Goal: Task Accomplishment & Management: Manage account settings

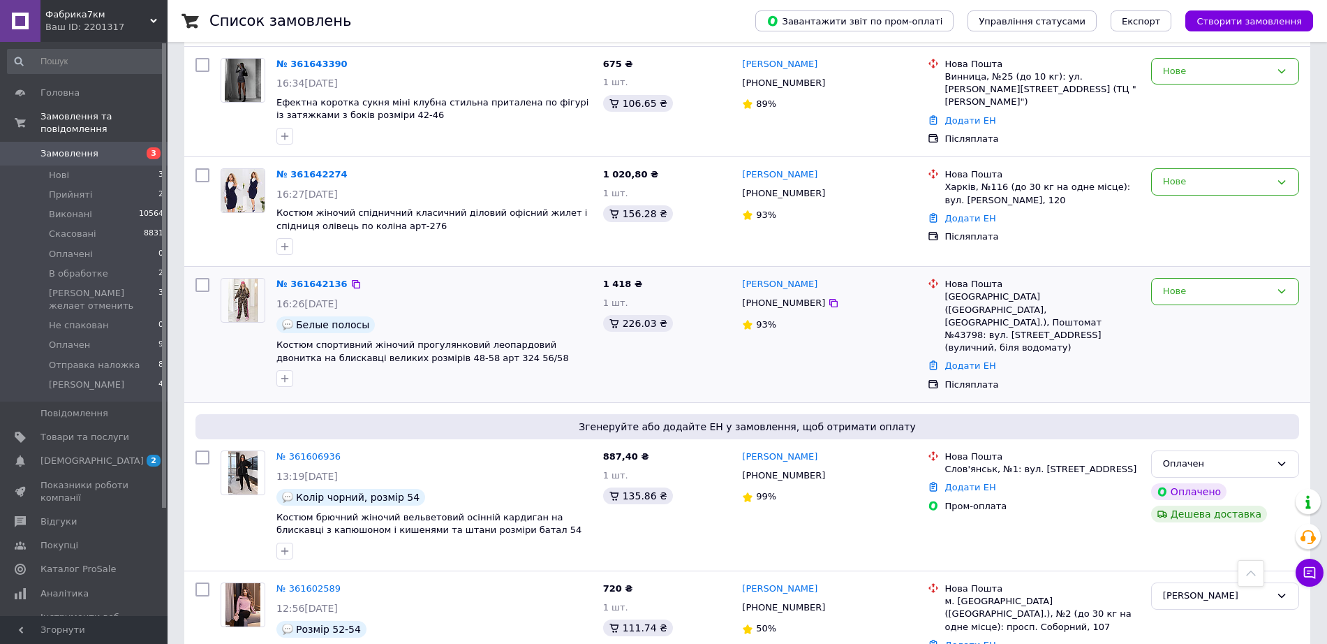
scroll to position [174, 0]
click at [1186, 299] on div "Нове" at bounding box center [1225, 291] width 148 height 27
click at [1186, 317] on li "Прийнято" at bounding box center [1225, 321] width 147 height 26
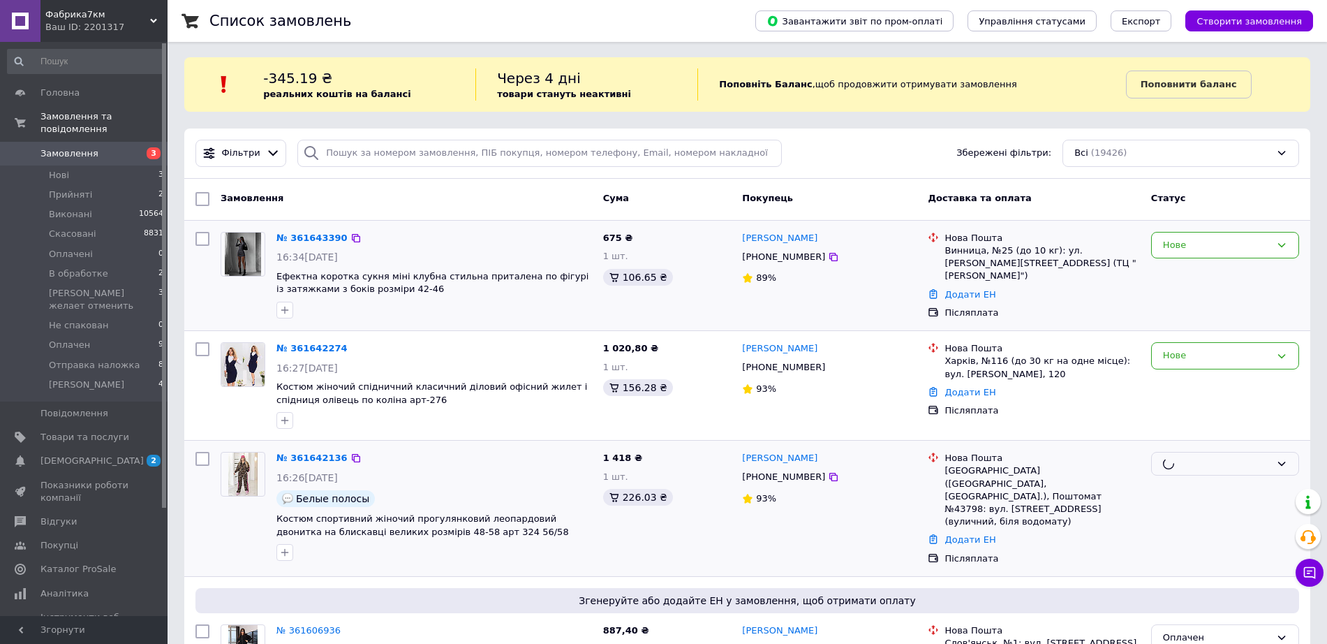
scroll to position [0, 0]
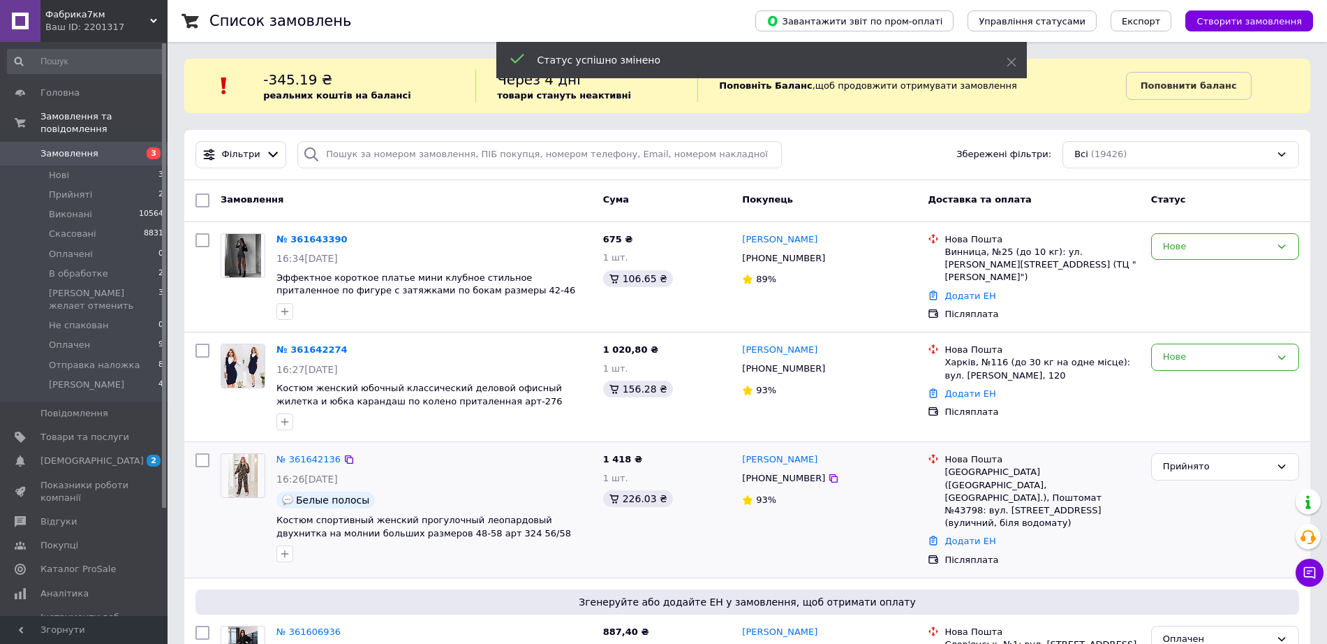
click at [1182, 357] on div "Нове" at bounding box center [1216, 357] width 107 height 15
click at [1182, 376] on li "Прийнято" at bounding box center [1225, 386] width 147 height 26
click at [1185, 253] on div "Нове" at bounding box center [1216, 246] width 107 height 15
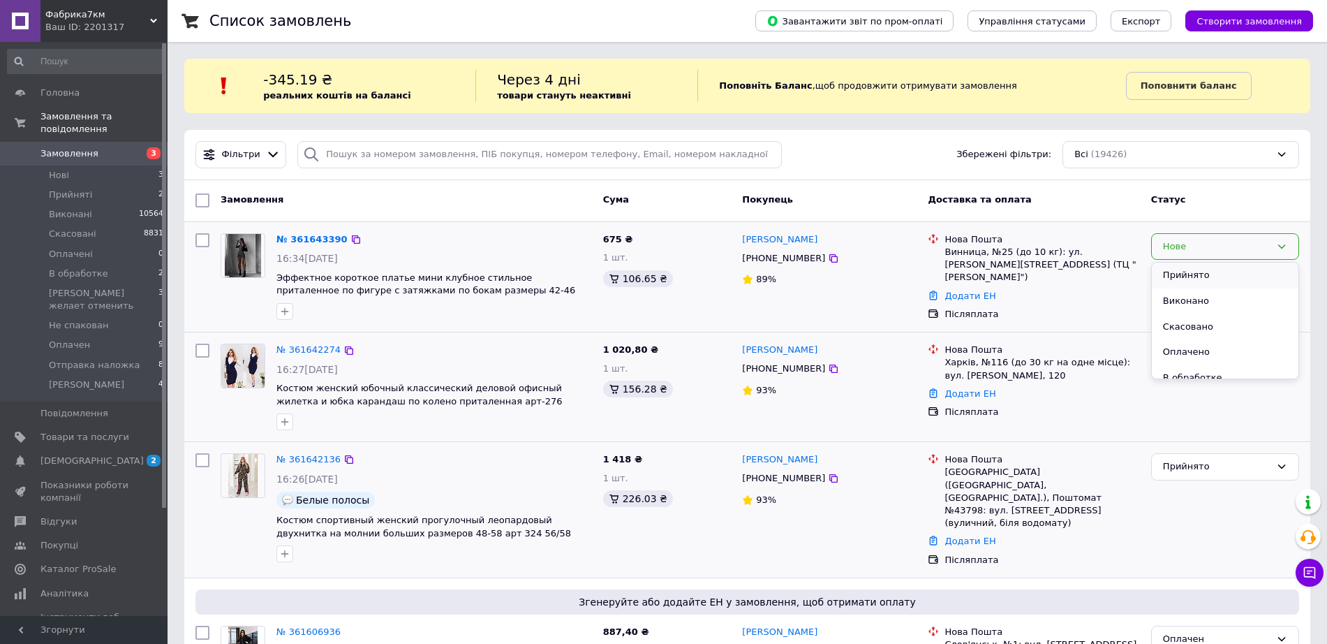
click at [1186, 274] on li "Прийнято" at bounding box center [1225, 275] width 147 height 26
click at [1306, 577] on icon at bounding box center [1309, 572] width 14 height 14
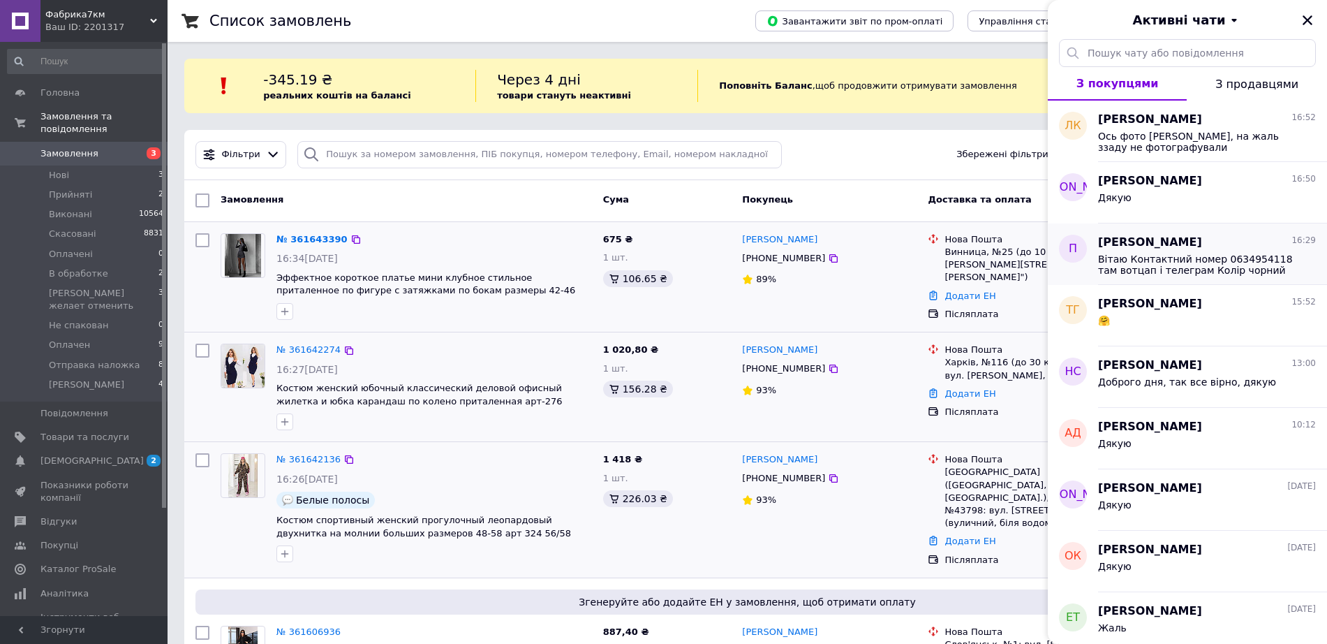
click at [1187, 277] on div "[PERSON_NAME] 16:29 Вітаю Контактний номер 0634954118 там вотцап і телеграм Кол…" at bounding box center [1212, 253] width 229 height 61
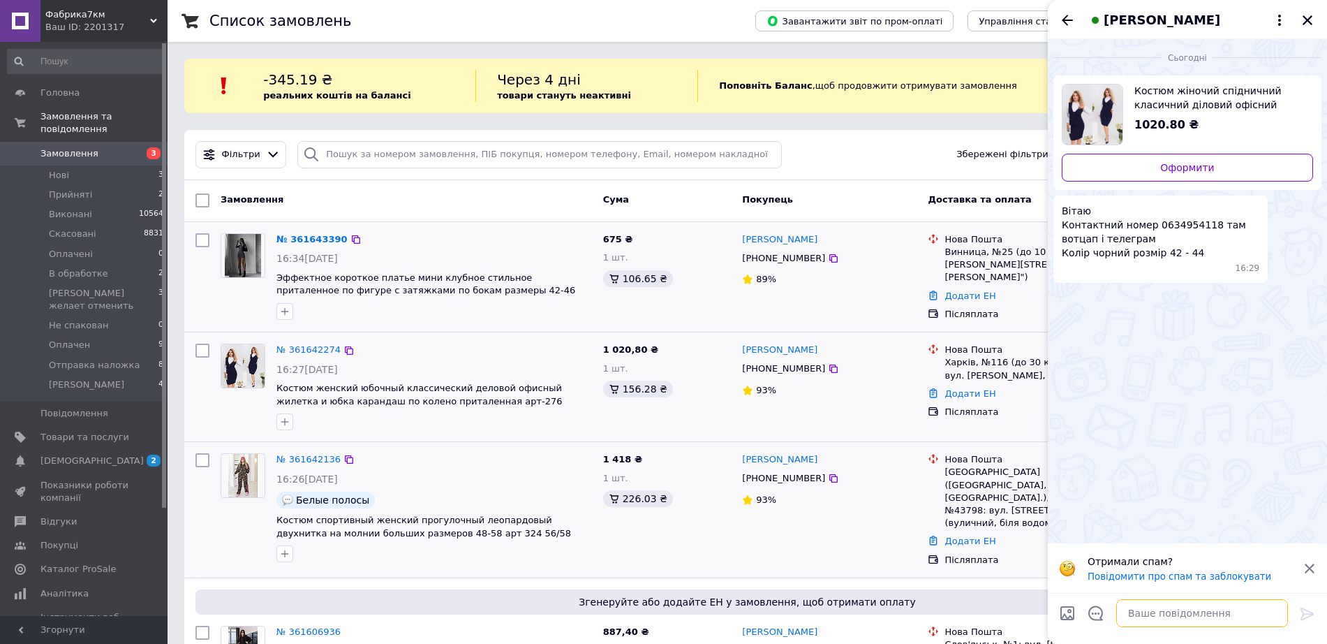
click at [1166, 604] on textarea at bounding box center [1202, 613] width 172 height 28
paste textarea "До сплати 200 грн (аванс+залишок накладним платежем) Реквізити для оплати: карт…"
type textarea "Доброго дня, замовлення прийнято До сплати 200 грн (аванс+залишок накладним пла…"
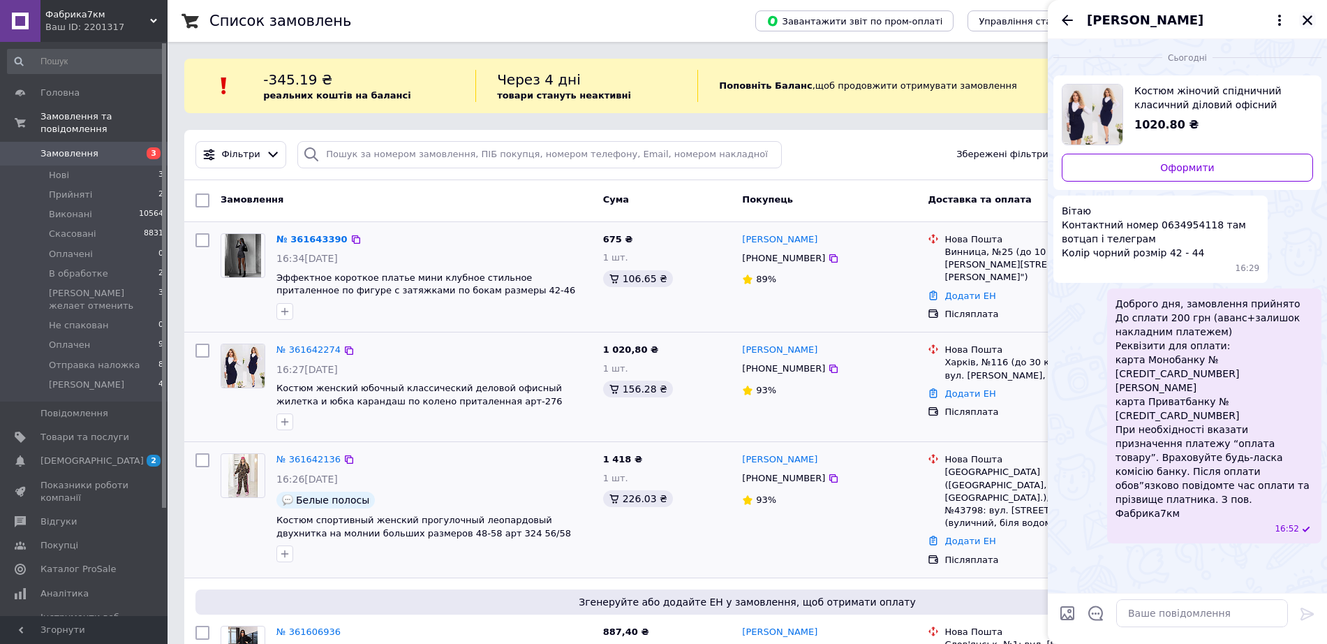
click at [1307, 21] on icon "Закрити" at bounding box center [1307, 20] width 10 height 10
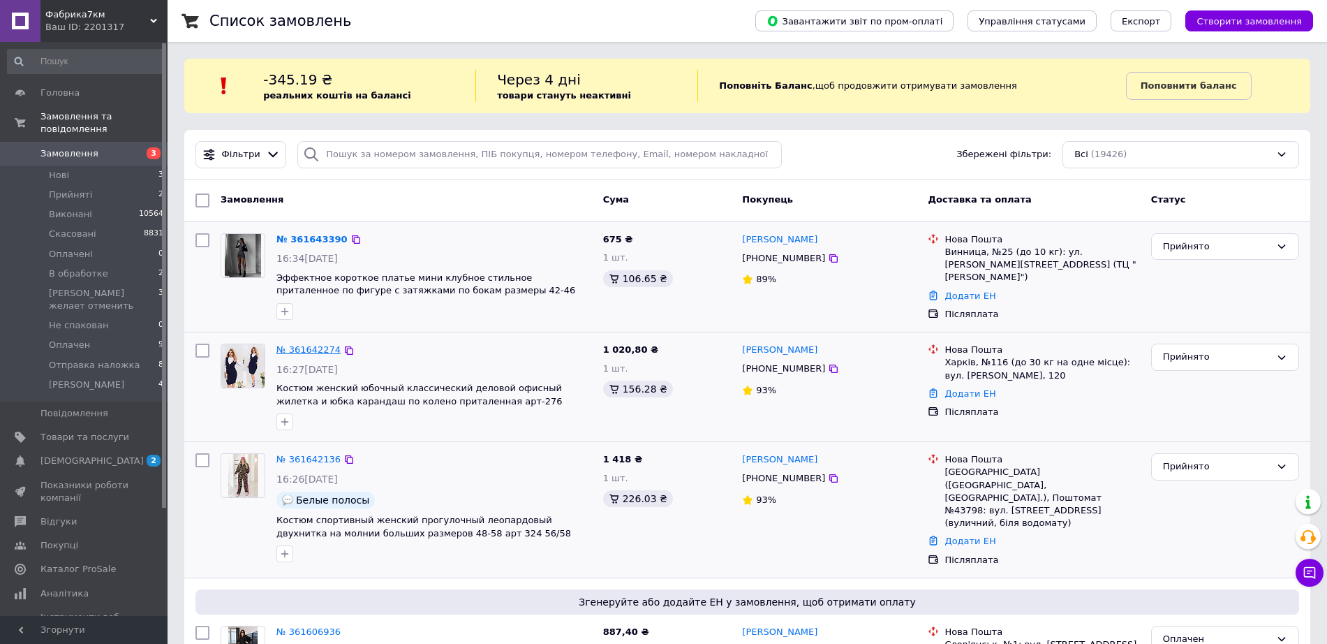
click at [301, 344] on link "№ 361642274" at bounding box center [308, 349] width 64 height 10
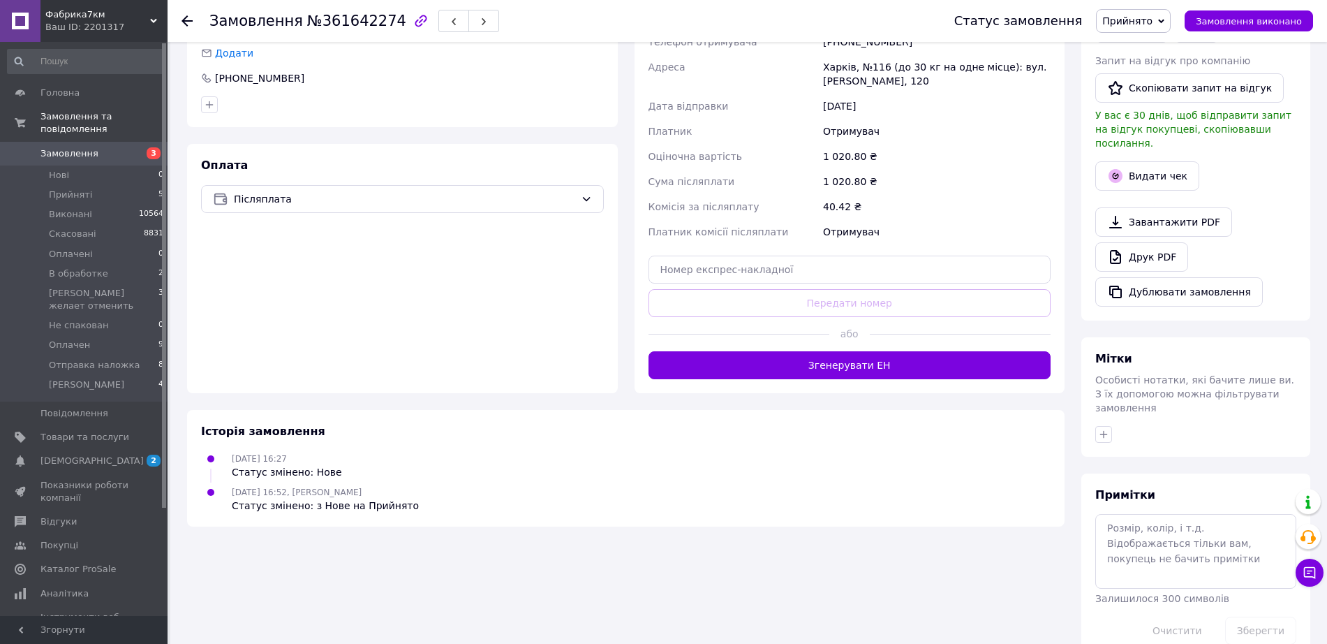
scroll to position [364, 0]
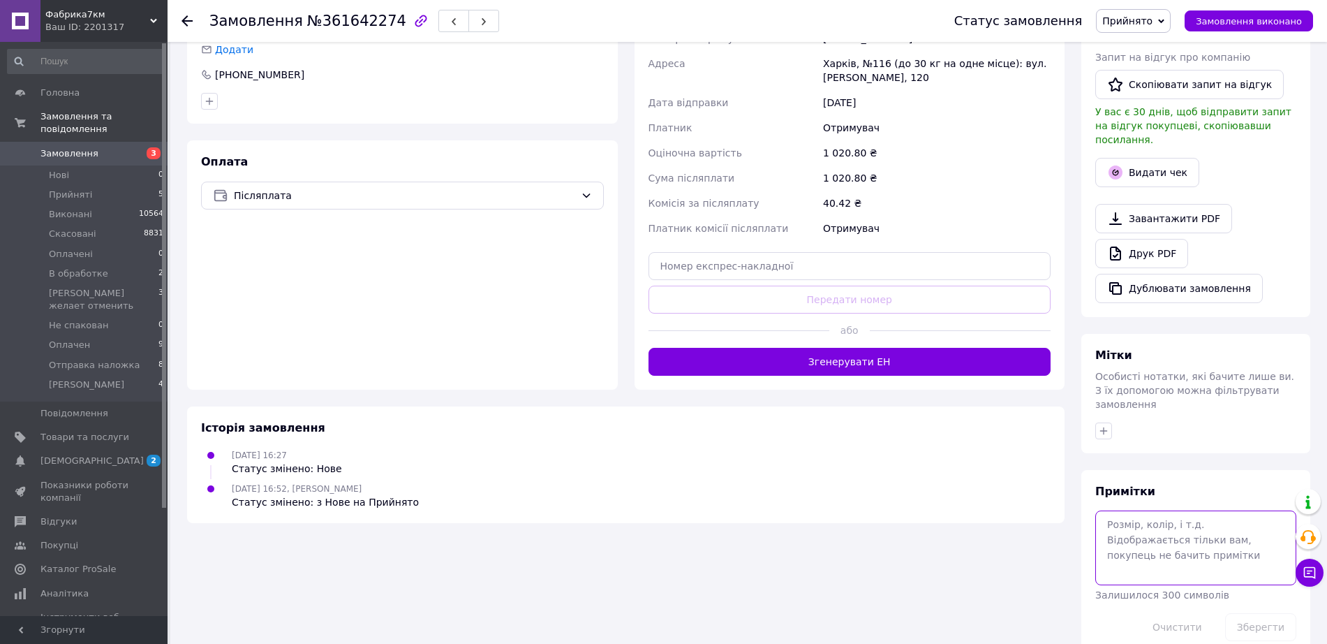
click at [1150, 510] on textarea at bounding box center [1195, 547] width 201 height 74
type textarea "чорний 42-44"
click at [1237, 613] on button "Зберегти" at bounding box center [1260, 627] width 71 height 28
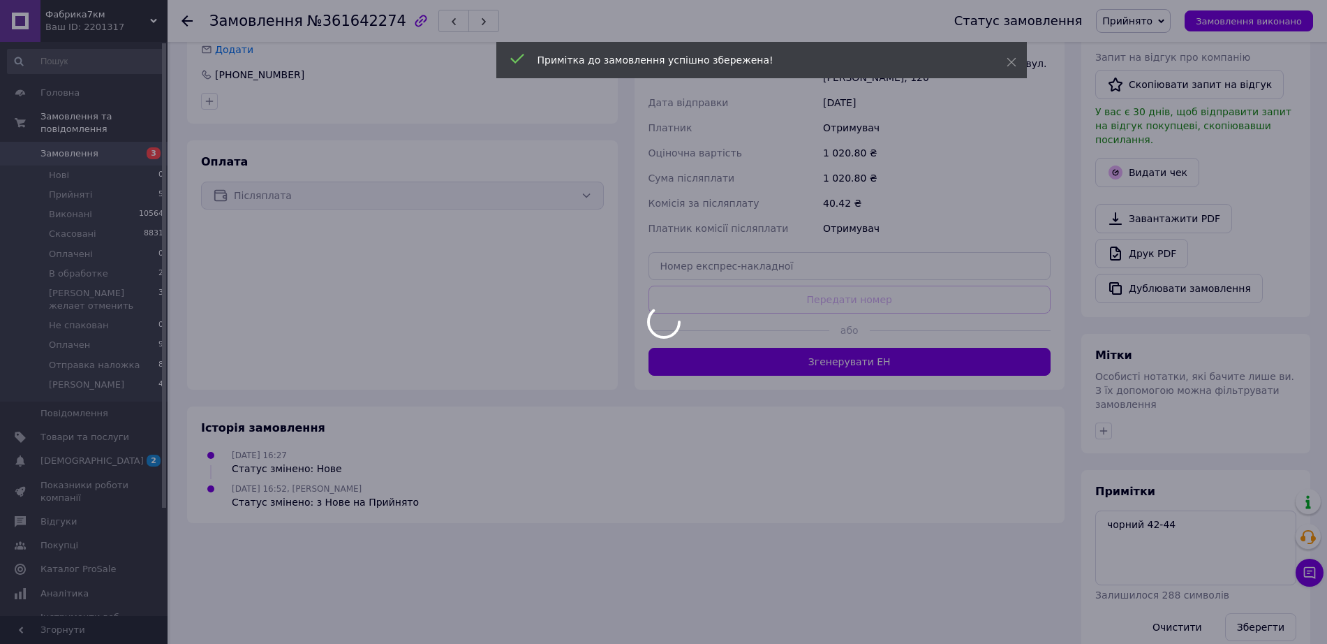
scroll to position [339, 0]
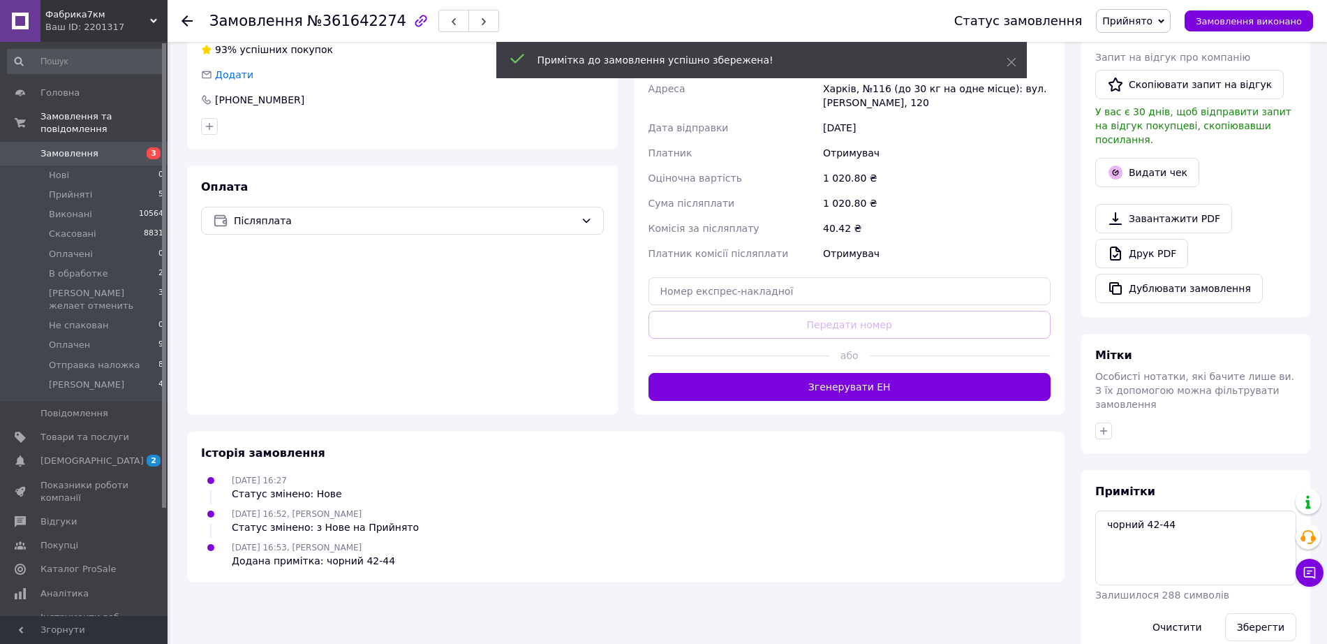
click at [1146, 19] on span "Прийнято" at bounding box center [1127, 20] width 50 height 11
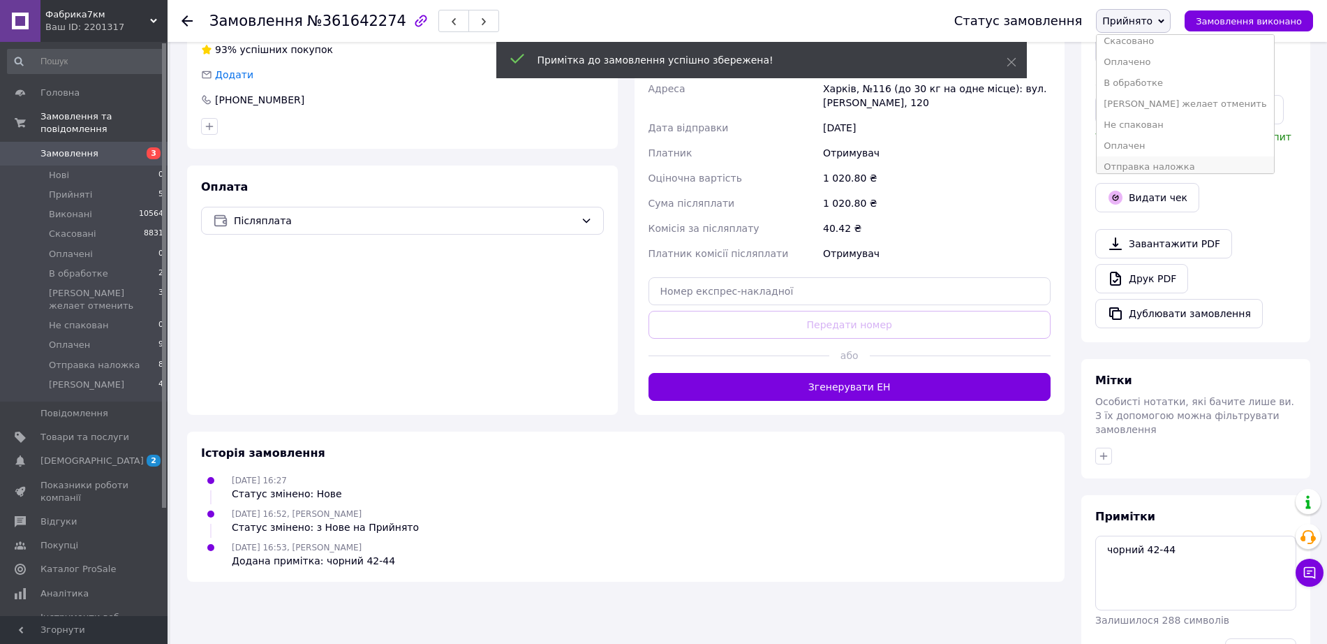
scroll to position [57, 0]
click at [1152, 163] on li "[PERSON_NAME]" at bounding box center [1184, 159] width 177 height 21
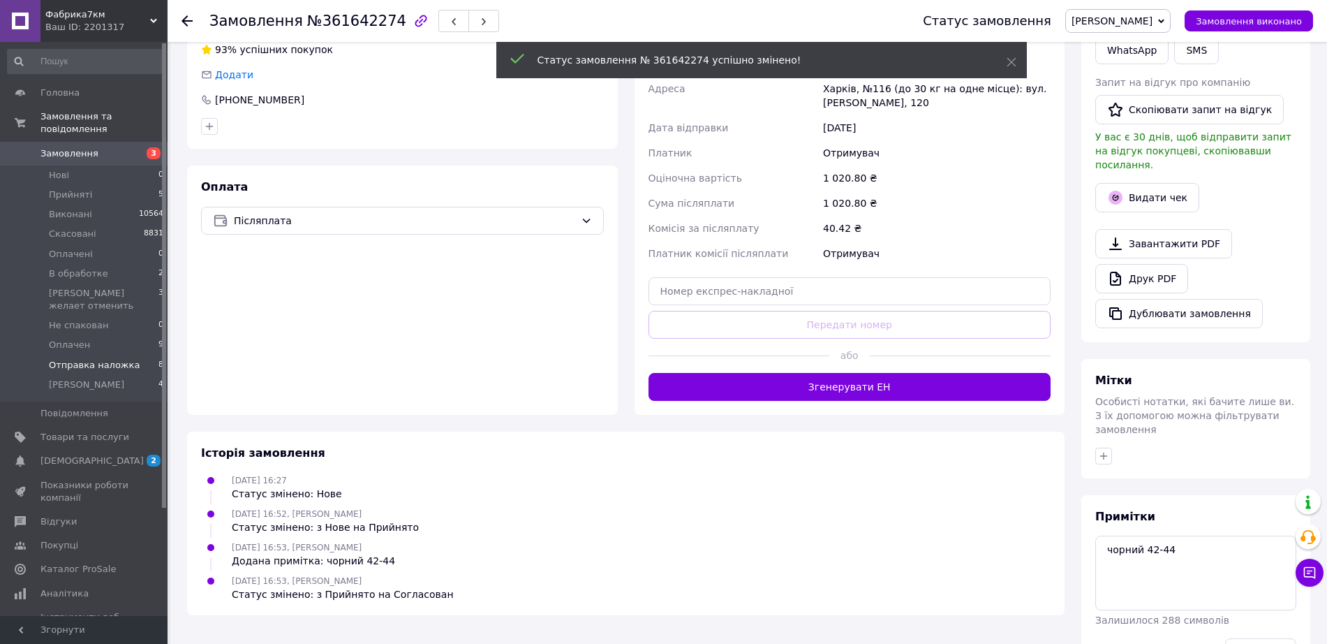
click at [89, 355] on li "Отправка наложка 8" at bounding box center [86, 365] width 172 height 20
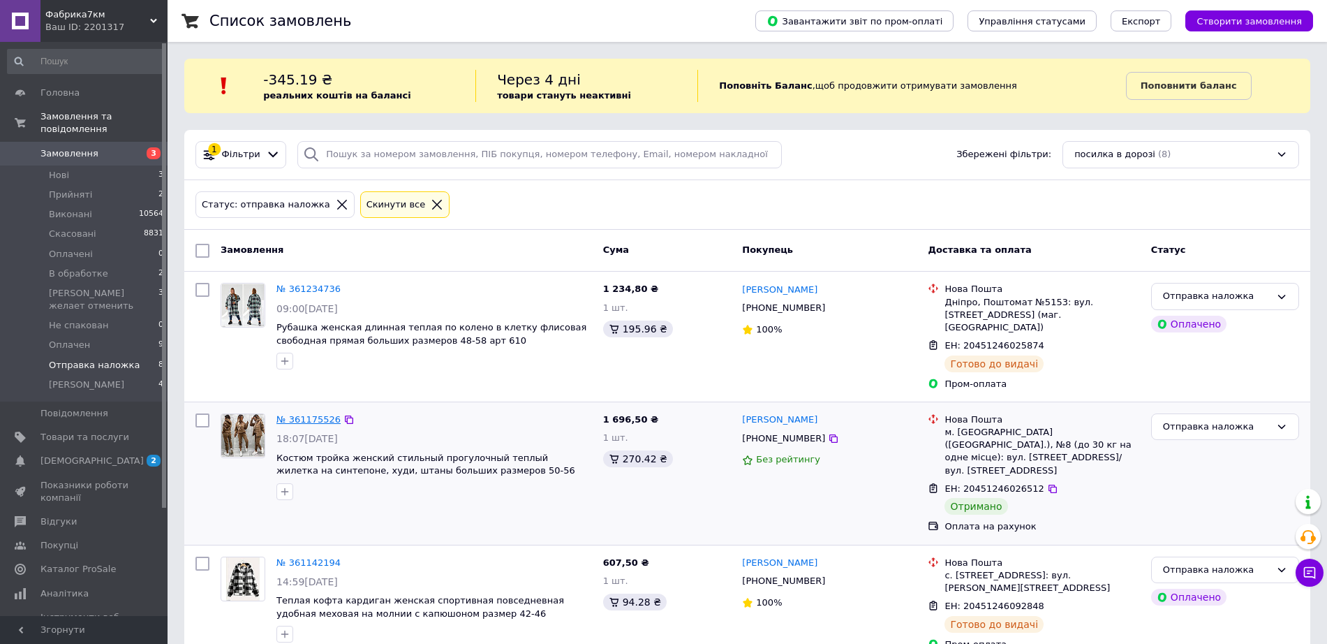
click at [304, 414] on link "№ 361175526" at bounding box center [308, 419] width 64 height 10
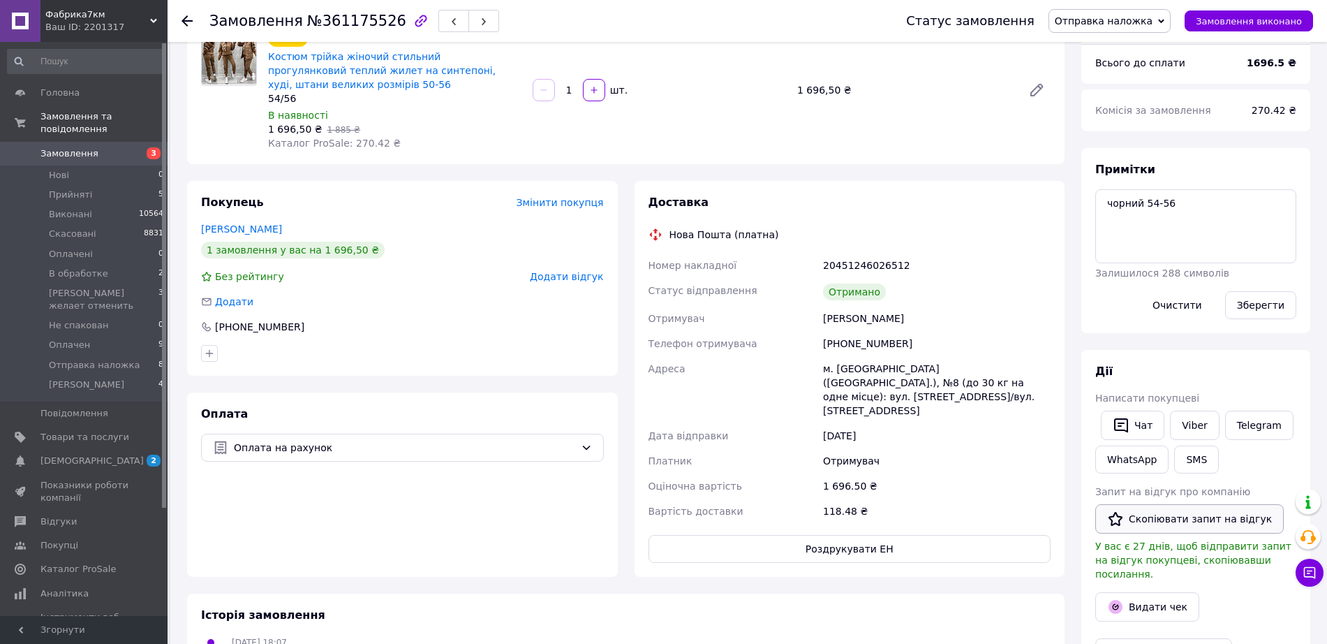
scroll to position [174, 0]
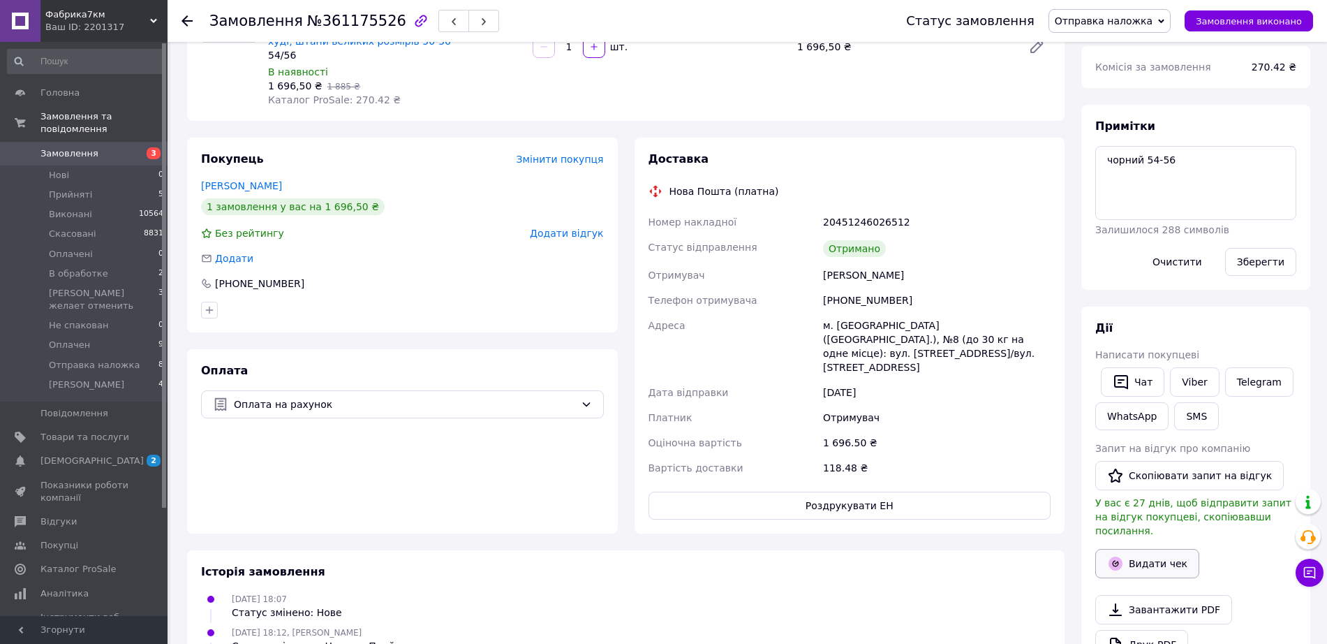
click at [1159, 549] on button "Видати чек" at bounding box center [1147, 563] width 104 height 29
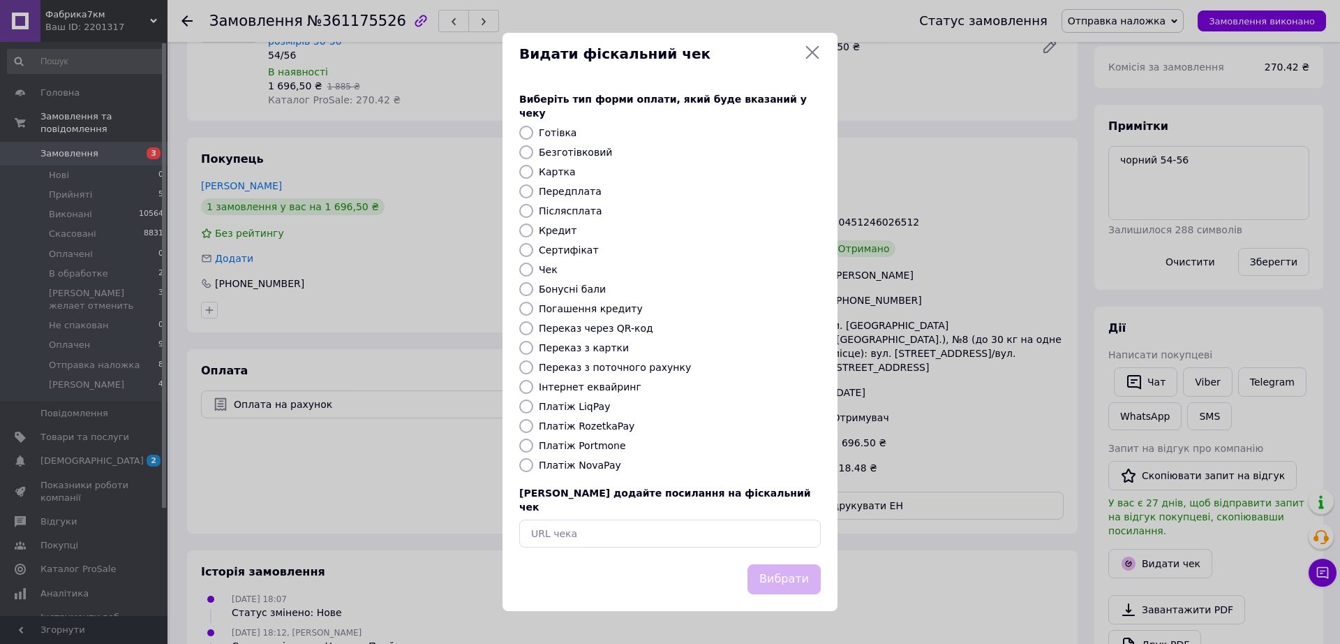
click at [591, 462] on label "Платіж NovaPay" at bounding box center [580, 464] width 82 height 11
click at [533, 462] on input "Платіж NovaPay" at bounding box center [526, 465] width 14 height 14
radio input "true"
drag, startPoint x: 764, startPoint y: 556, endPoint x: 779, endPoint y: 546, distance: 18.2
click at [764, 564] on button "Вибрати" at bounding box center [784, 579] width 73 height 30
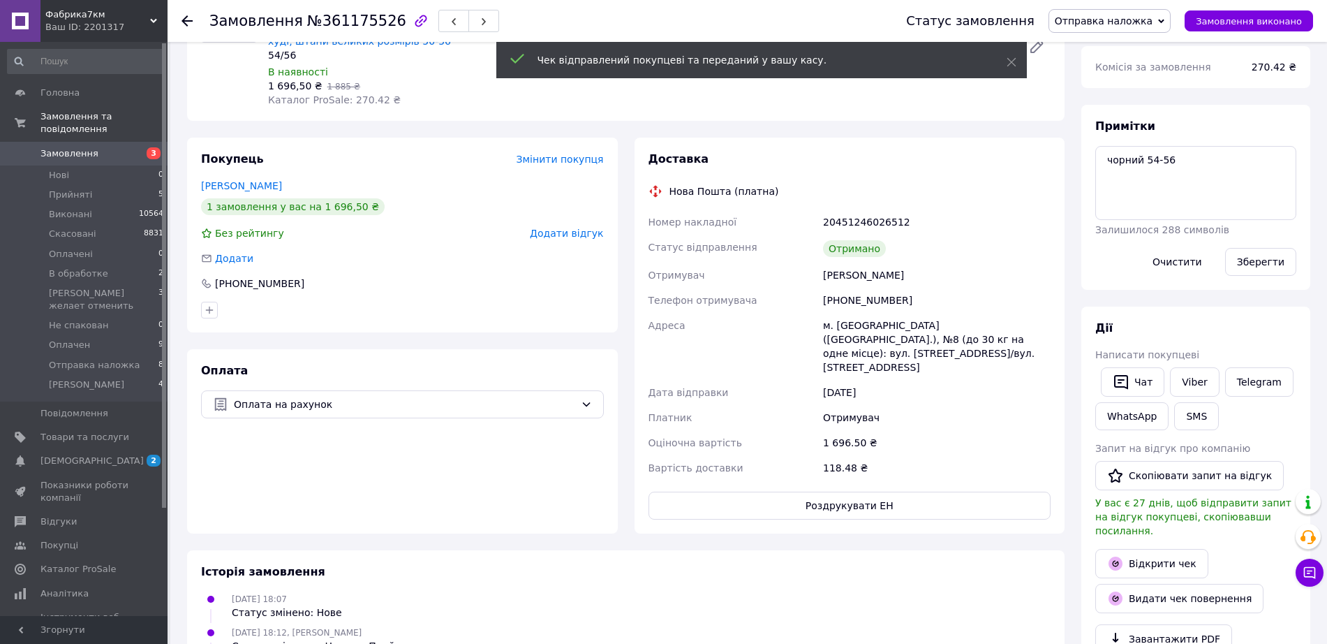
click at [1126, 20] on span "Отправка наложка" at bounding box center [1104, 20] width 98 height 11
click at [1110, 69] on li "Виконано" at bounding box center [1137, 69] width 177 height 21
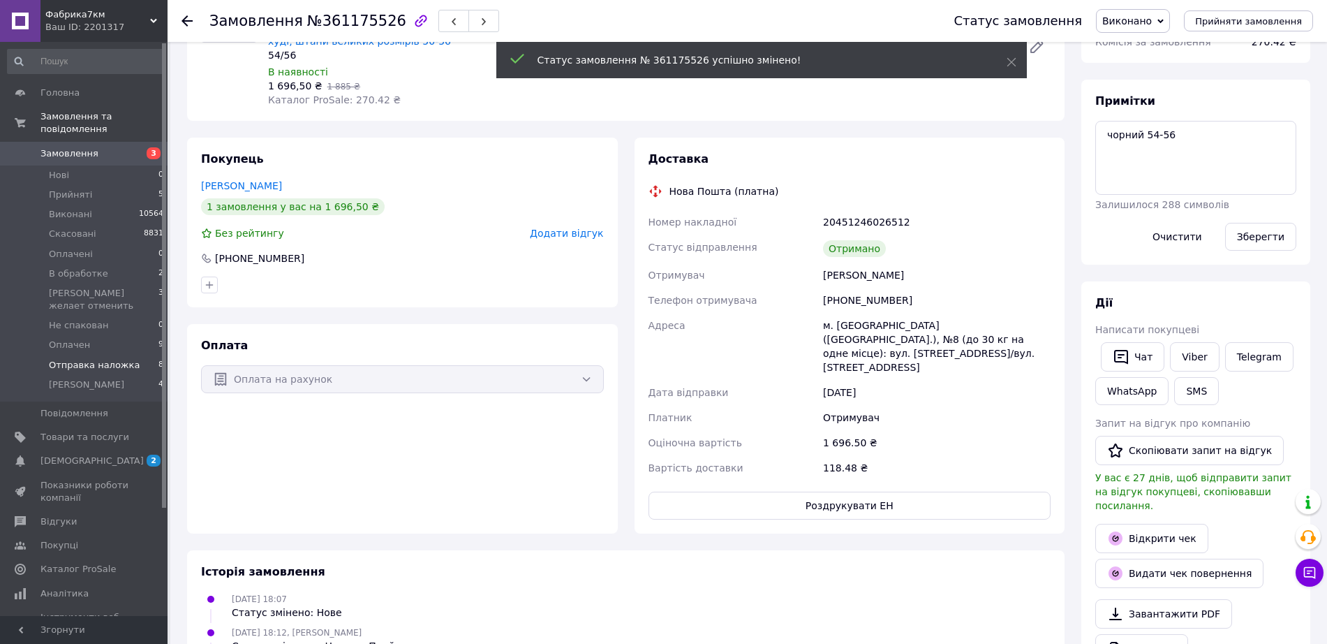
scroll to position [11, 0]
click at [88, 359] on span "Отправка наложка" at bounding box center [94, 365] width 91 height 13
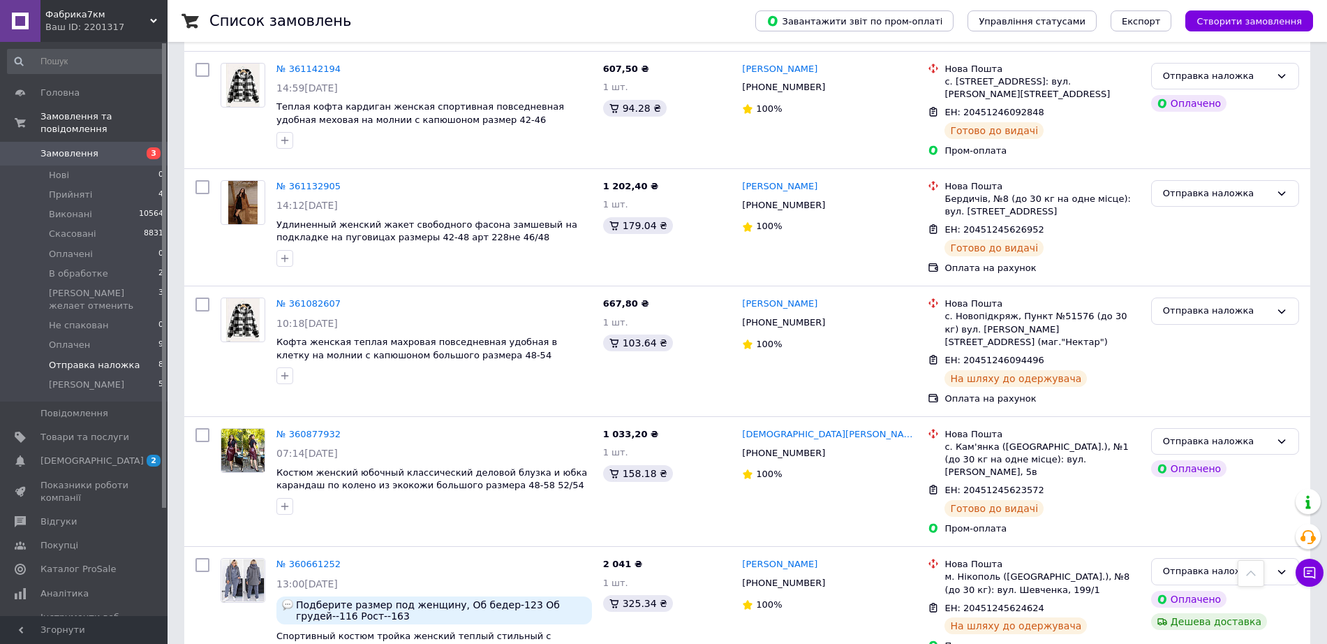
scroll to position [614, 0]
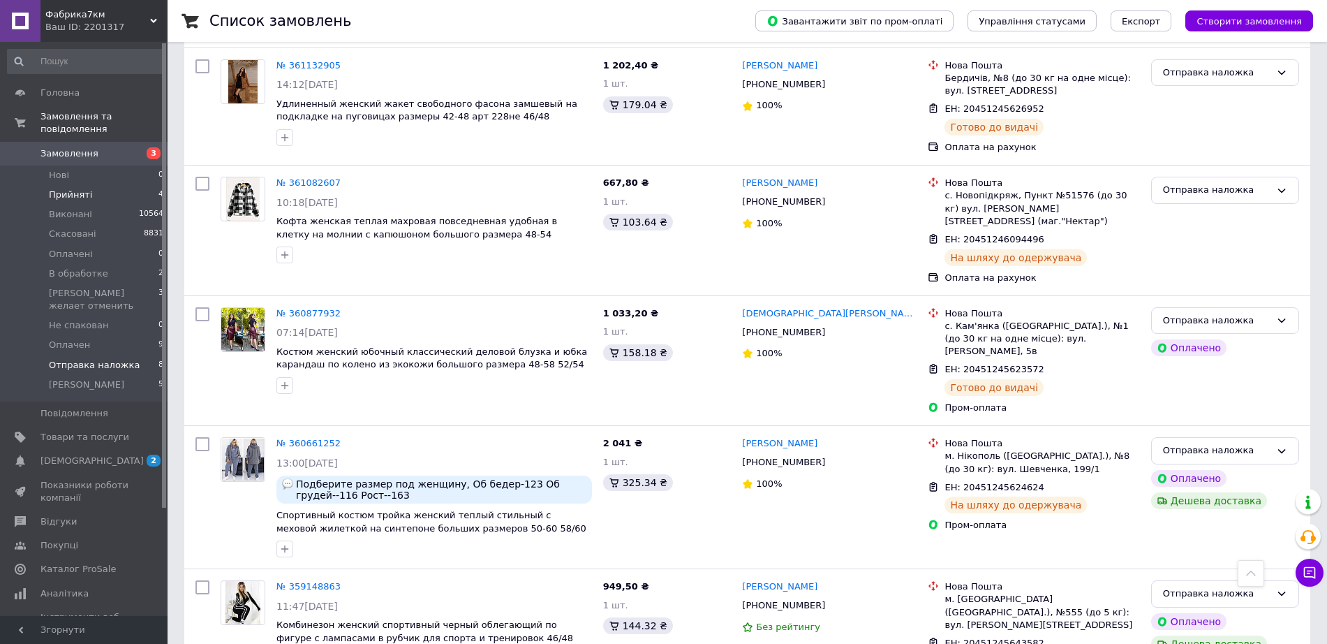
click at [88, 185] on li "Прийняті 4" at bounding box center [86, 195] width 172 height 20
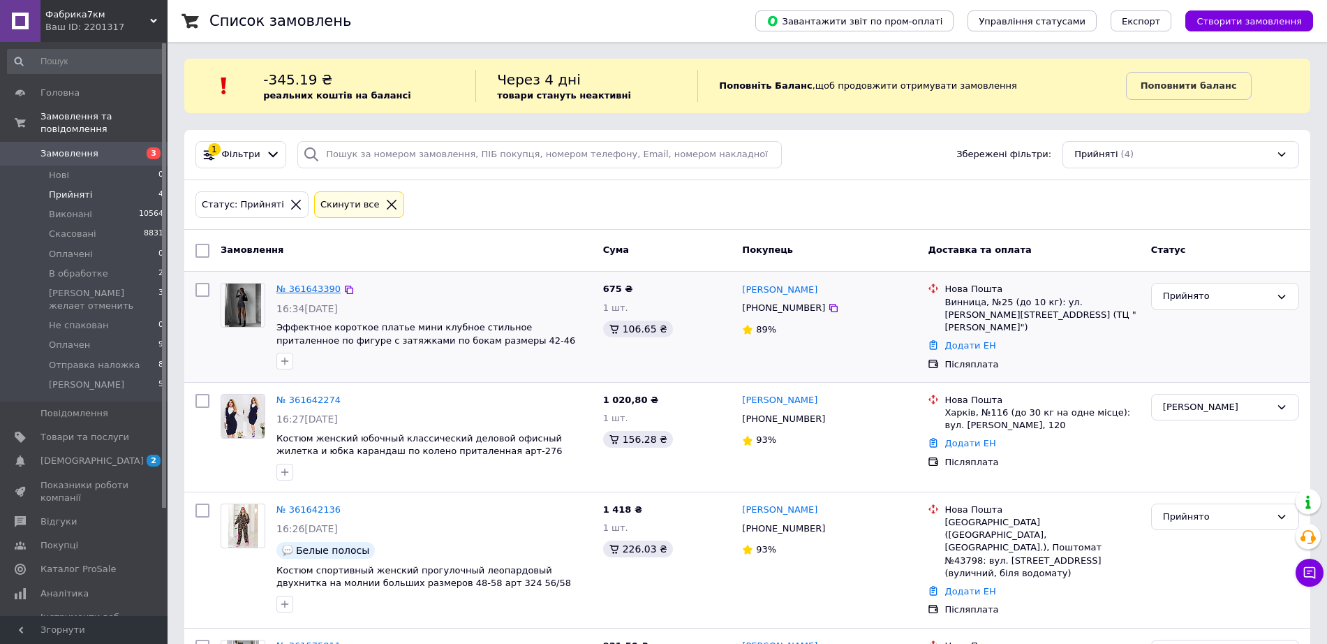
click at [296, 290] on link "№ 361643390" at bounding box center [308, 288] width 64 height 10
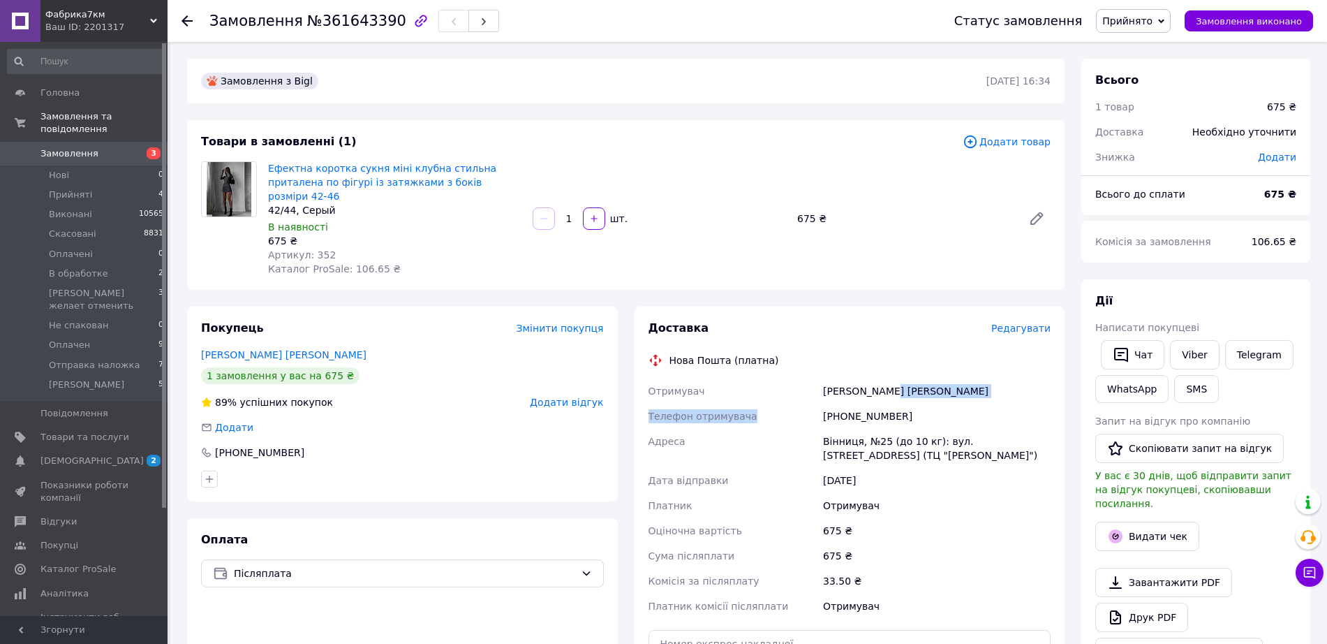
drag, startPoint x: 917, startPoint y: 389, endPoint x: 813, endPoint y: 396, distance: 104.2
click at [813, 396] on div "Отримувач [PERSON_NAME] [PERSON_NAME] отримувача [PHONE_NUMBER] Адреса Вінниця,…" at bounding box center [850, 498] width 408 height 240
click at [921, 403] on div "[PHONE_NUMBER]" at bounding box center [936, 415] width 233 height 25
drag, startPoint x: 916, startPoint y: 400, endPoint x: 817, endPoint y: 401, distance: 99.1
click at [817, 401] on div "Отримувач [PERSON_NAME] [PERSON_NAME] отримувача [PHONE_NUMBER] Адреса Вінниця,…" at bounding box center [850, 498] width 408 height 240
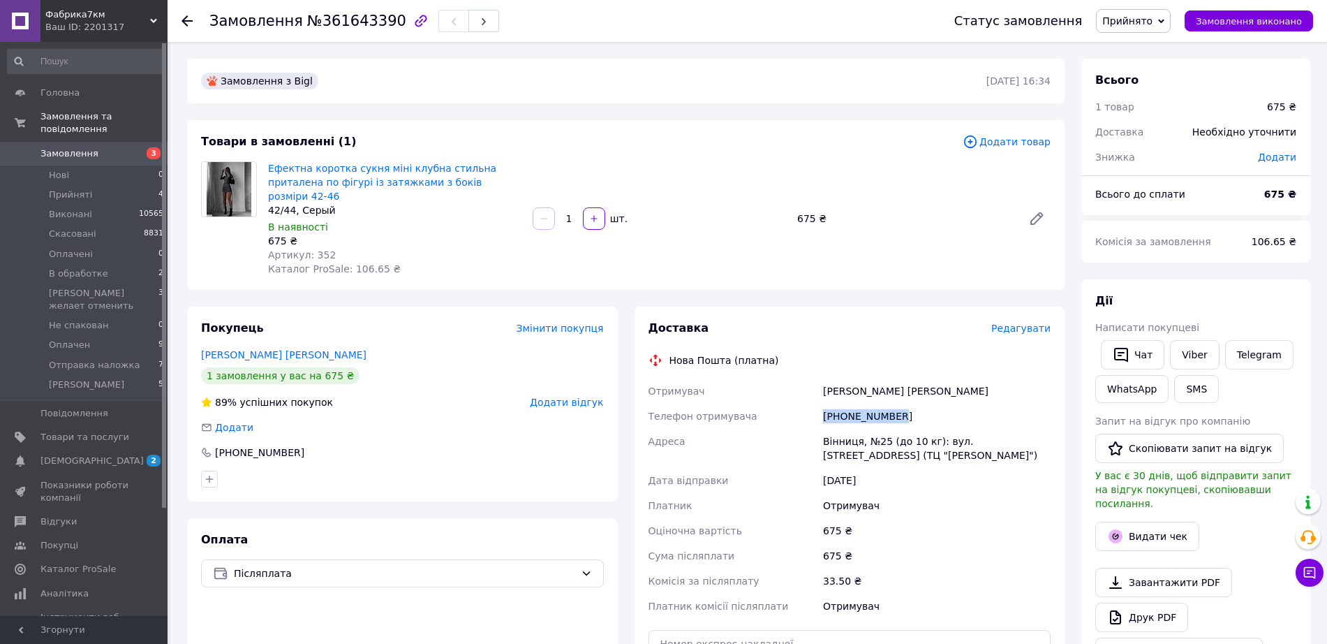
copy div "Телефон отримувача [PHONE_NUMBER]"
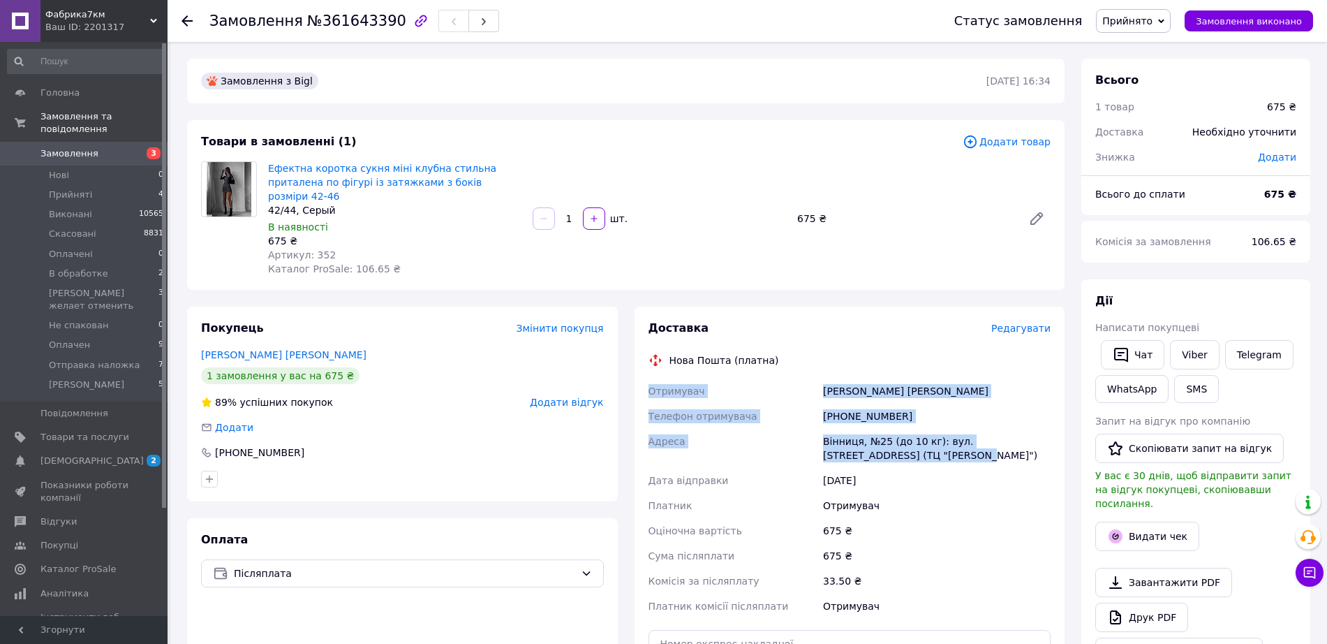
drag, startPoint x: 872, startPoint y: 442, endPoint x: 637, endPoint y: 376, distance: 244.2
click at [637, 376] on div "Доставка Редагувати Нова Пошта (платна) Отримувач [PERSON_NAME] [PERSON_NAME] о…" at bounding box center [849, 536] width 431 height 461
copy div "Отримувач [PERSON_NAME] [PERSON_NAME] отримувача [PHONE_NUMBER] Адреса Вінниця,…"
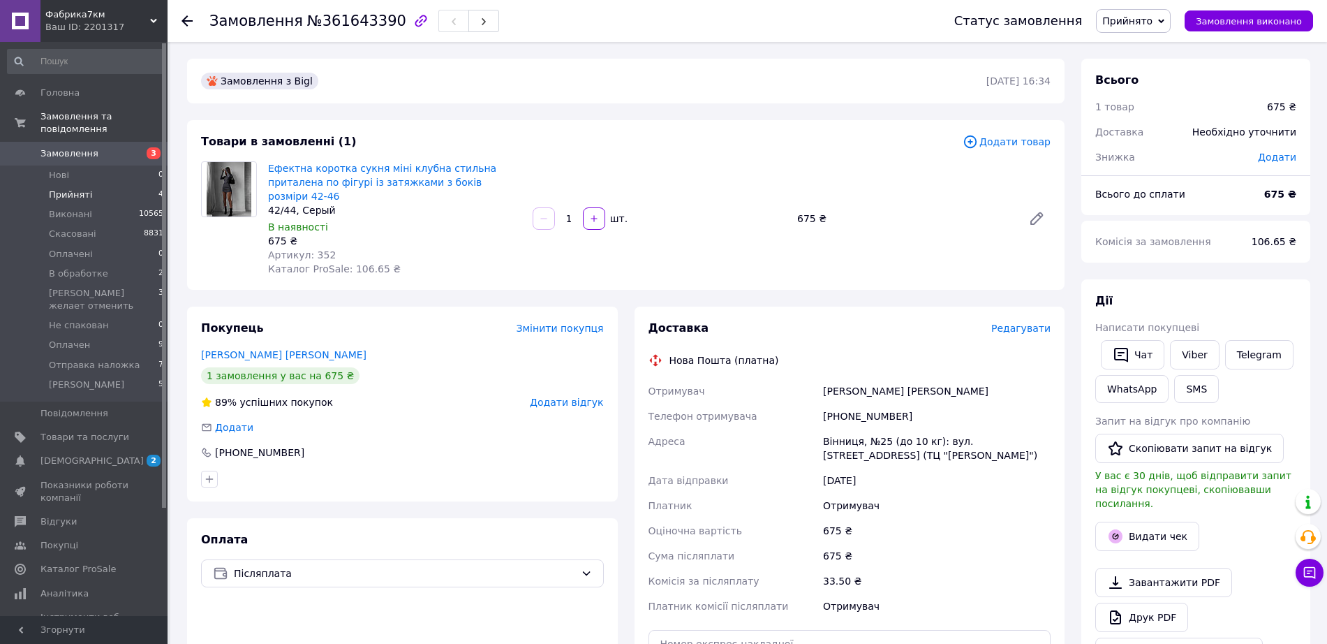
click at [66, 188] on span "Прийняті" at bounding box center [70, 194] width 43 height 13
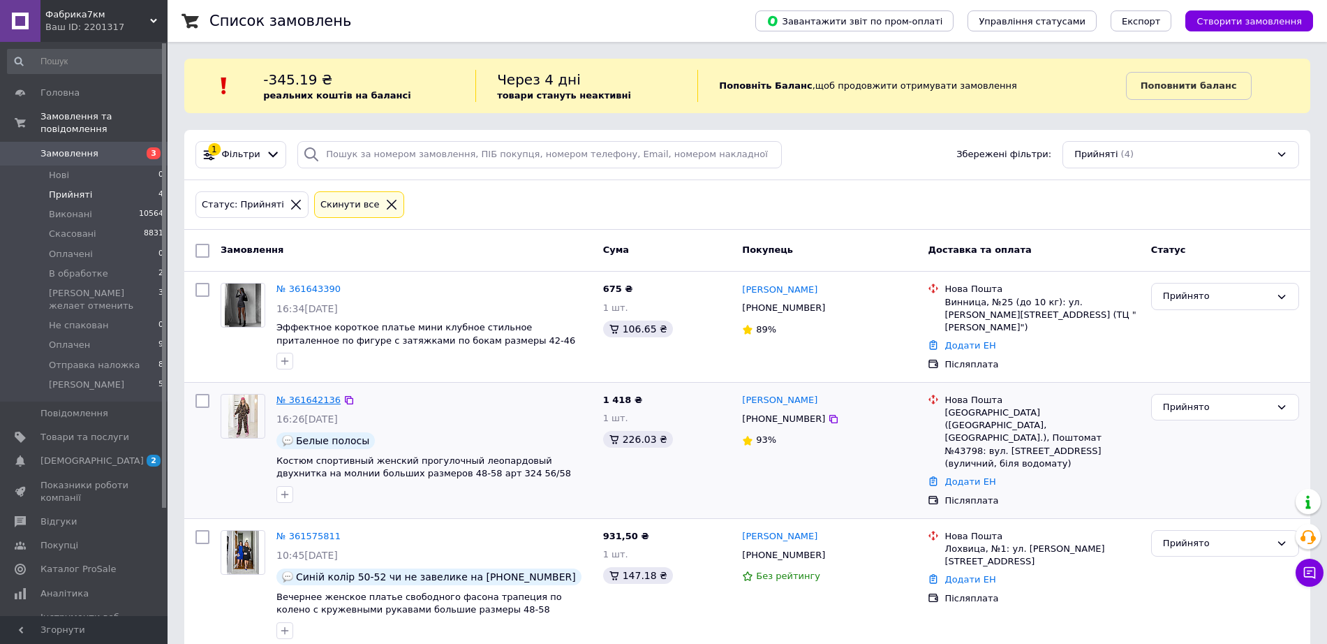
click at [309, 396] on link "№ 361642136" at bounding box center [308, 399] width 64 height 10
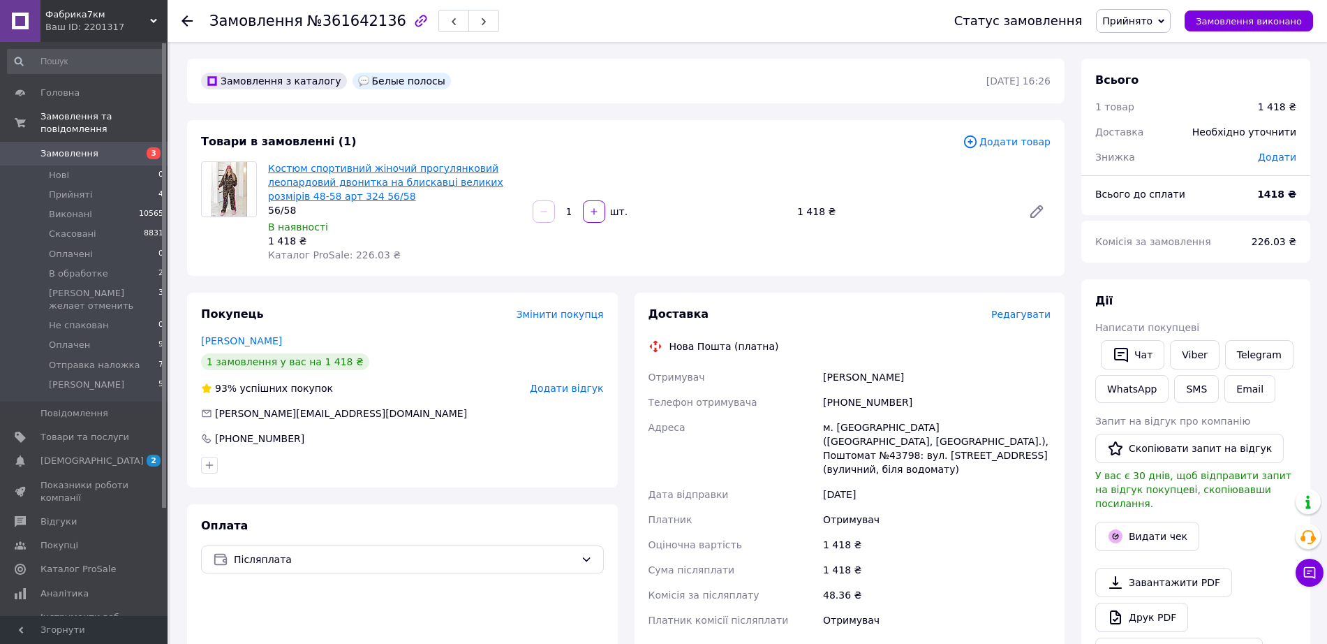
click at [429, 184] on link "Костюм спортивний жіночий прогулянковий леопардовий двонитка на блискавці велик…" at bounding box center [385, 182] width 235 height 39
drag, startPoint x: 905, startPoint y: 397, endPoint x: 795, endPoint y: 397, distance: 110.3
click at [795, 397] on div "Отримувач [PERSON_NAME] Телефон отримувача [PHONE_NUMBER] [PERSON_NAME] [GEOGRA…" at bounding box center [850, 498] width 408 height 268
copy div "Телефон отримувача [PHONE_NUMBER]"
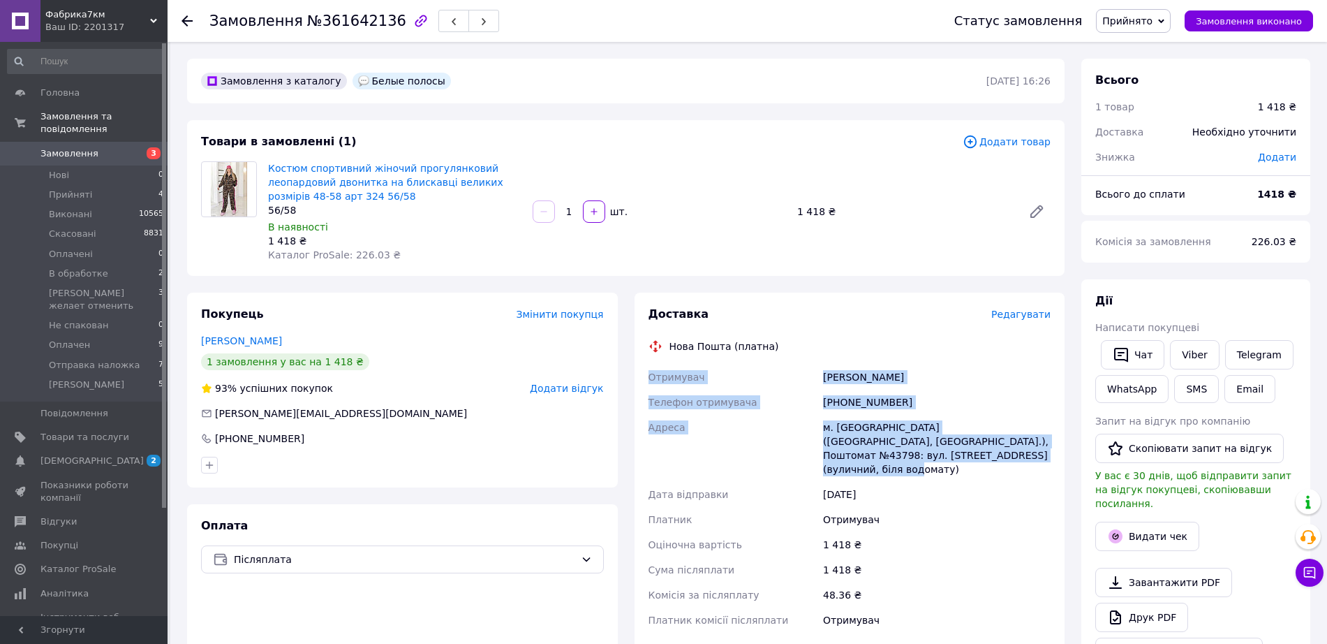
drag, startPoint x: 951, startPoint y: 460, endPoint x: 644, endPoint y: 375, distance: 319.2
click at [644, 375] on div "Доставка Редагувати Нова Пошта (платна) Отримувач [PERSON_NAME] Телефон отримув…" at bounding box center [849, 536] width 431 height 489
copy div "Отримувач [PERSON_NAME] Телефон отримувача [PHONE_NUMBER] [PERSON_NAME] [GEOGRA…"
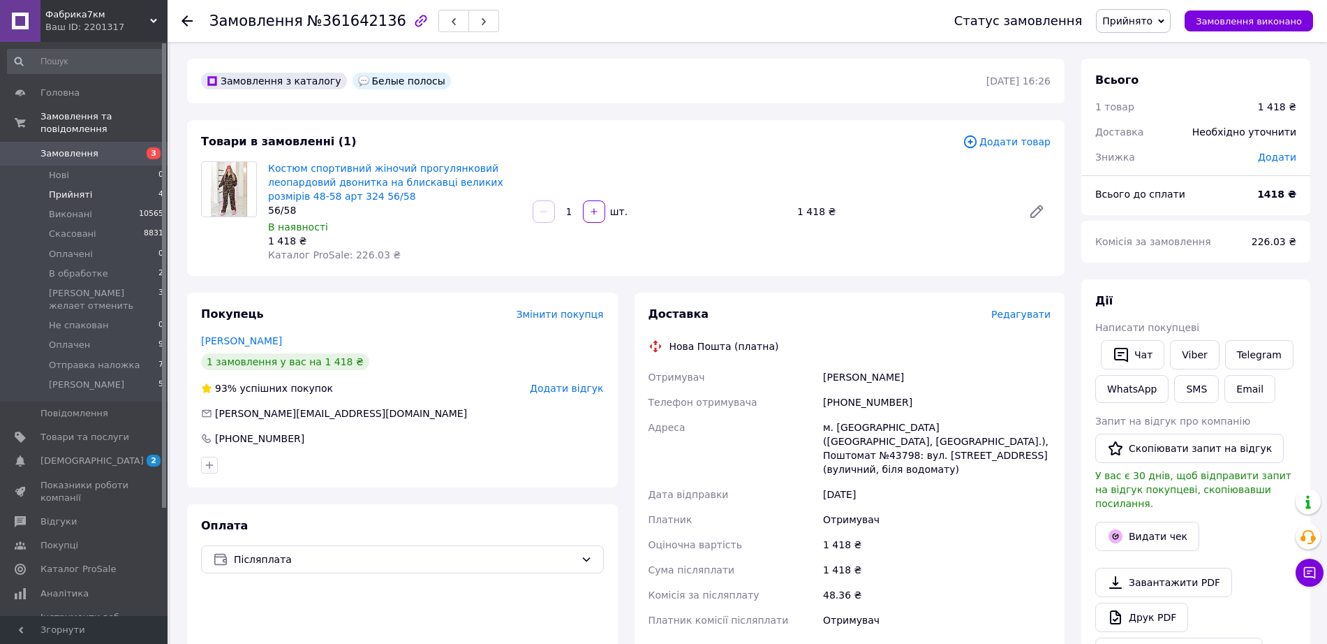
click at [75, 188] on span "Прийняті" at bounding box center [70, 194] width 43 height 13
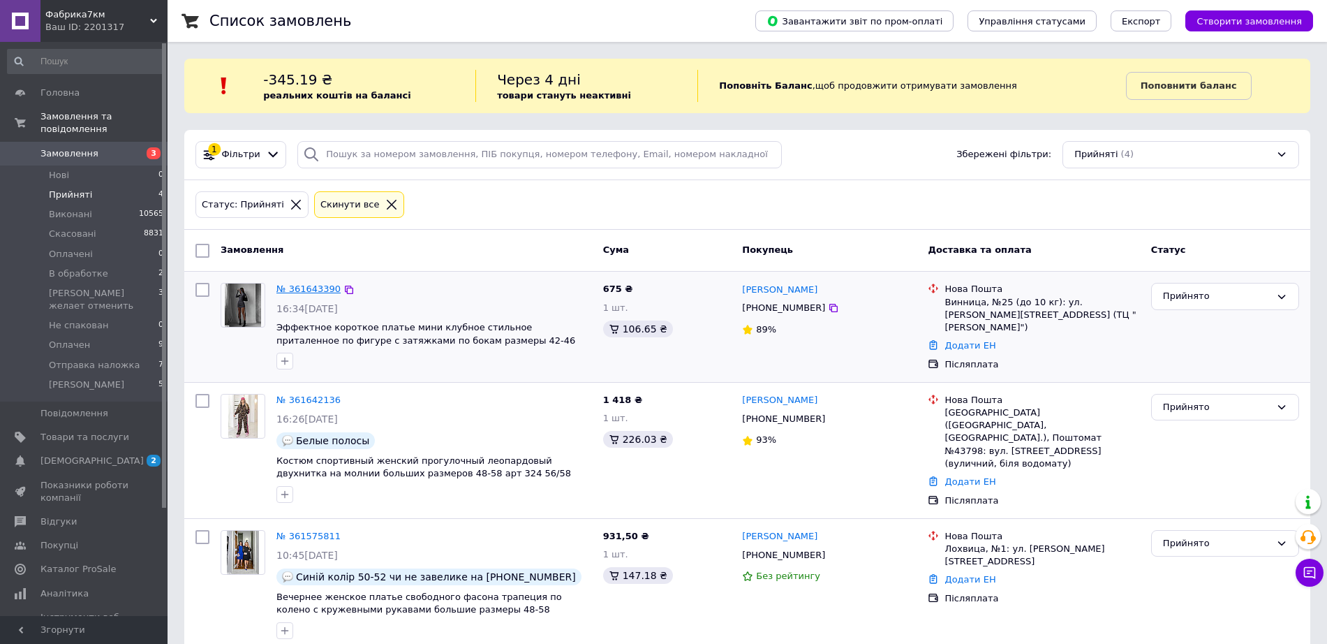
click at [313, 287] on link "№ 361643390" at bounding box center [308, 288] width 64 height 10
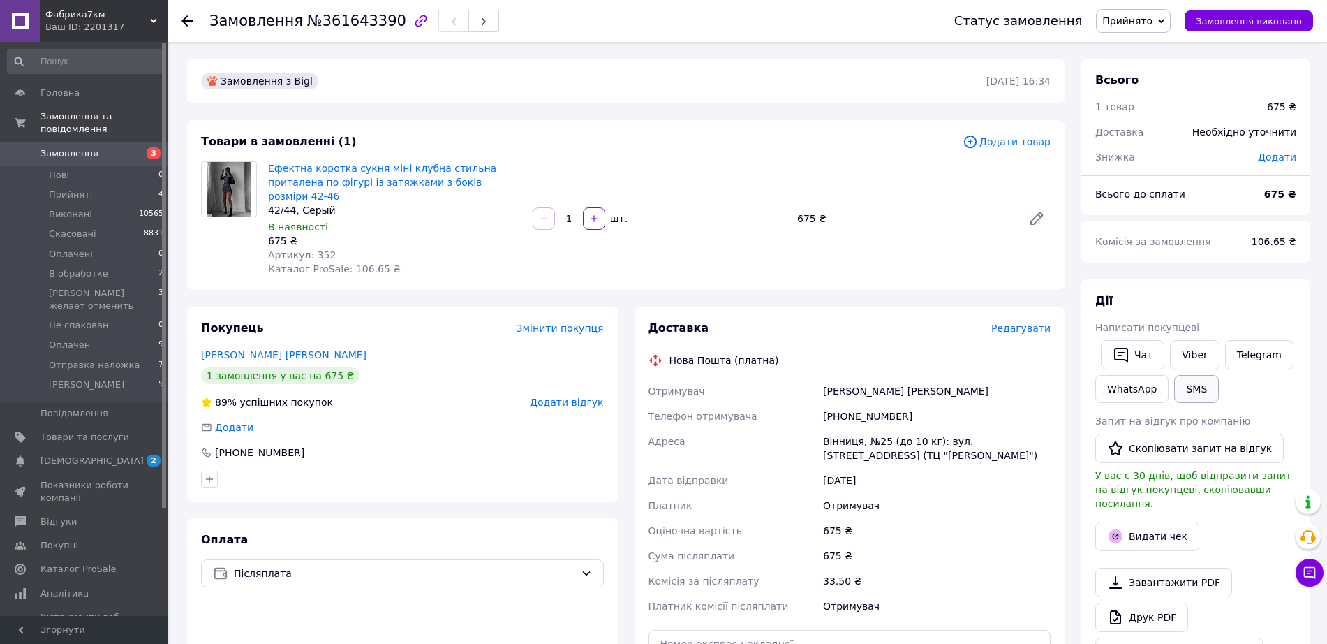
click at [1182, 398] on button "SMS" at bounding box center [1196, 389] width 45 height 28
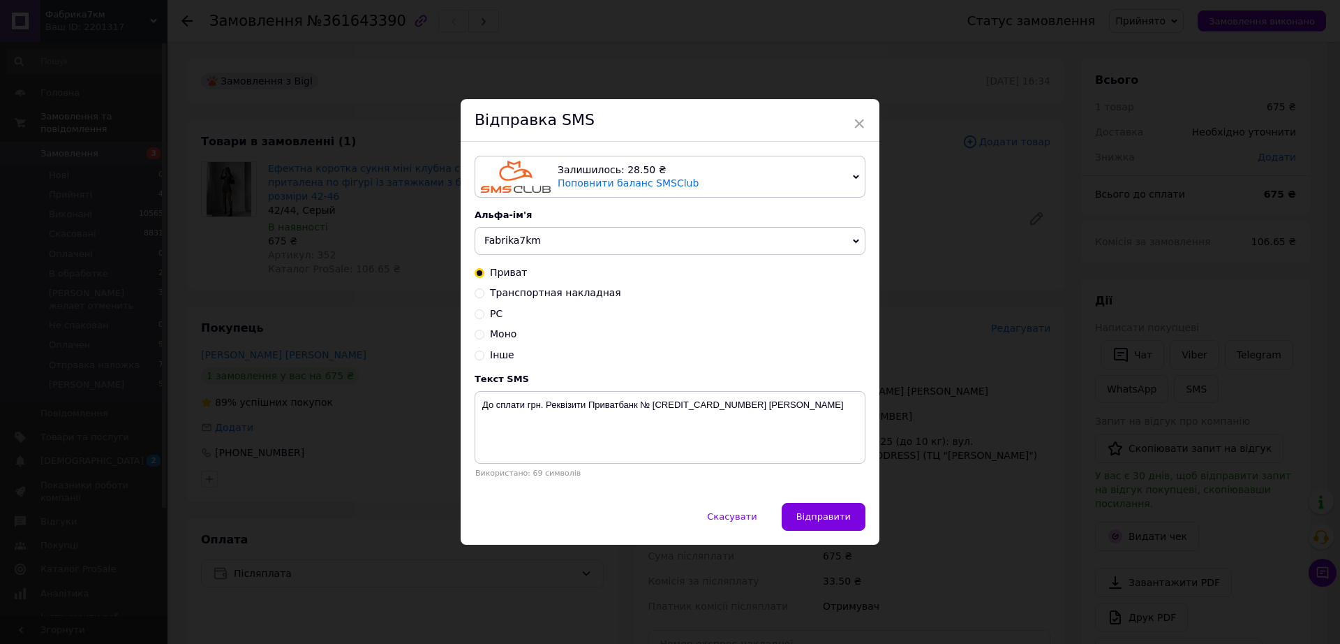
click at [496, 334] on span "Моно" at bounding box center [503, 333] width 27 height 11
click at [484, 334] on input "Моно" at bounding box center [480, 333] width 10 height 10
radio input "true"
radio input "false"
click at [526, 410] on textarea "До сплати грн. Реквізити Монобанк №[CREDIT_CARD_NUMBER] [PERSON_NAME]" at bounding box center [670, 427] width 391 height 73
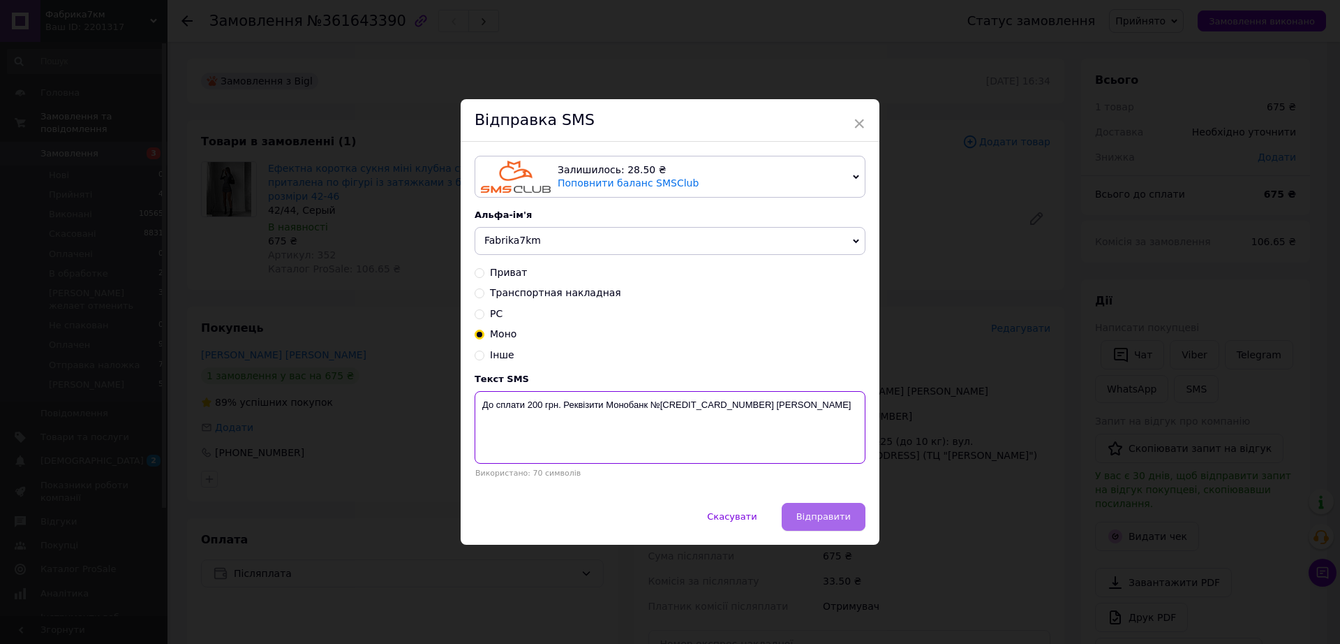
type textarea "До сплати 200 грн. Реквізити Монобанк №[CREDIT_CARD_NUMBER] [PERSON_NAME]"
click at [824, 519] on span "Відправити" at bounding box center [823, 516] width 54 height 10
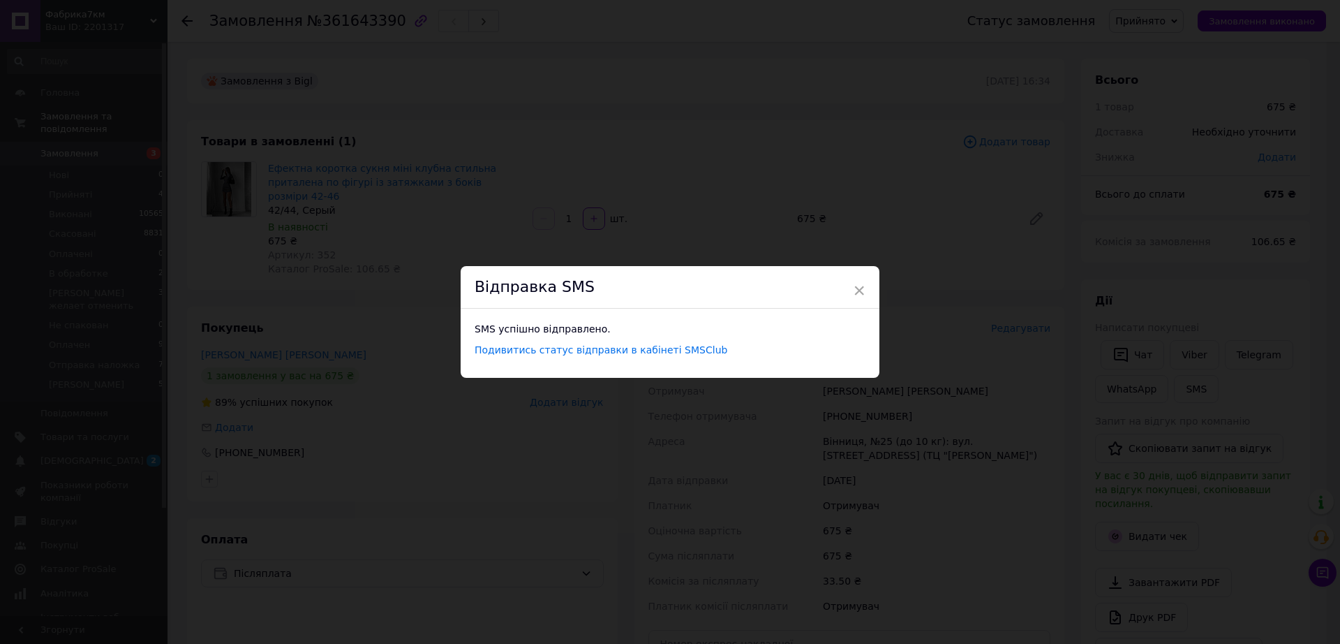
click at [850, 290] on div "Відправка SMS" at bounding box center [670, 287] width 419 height 43
drag, startPoint x: 855, startPoint y: 290, endPoint x: 892, endPoint y: 282, distance: 37.8
click at [855, 290] on span "×" at bounding box center [859, 290] width 13 height 24
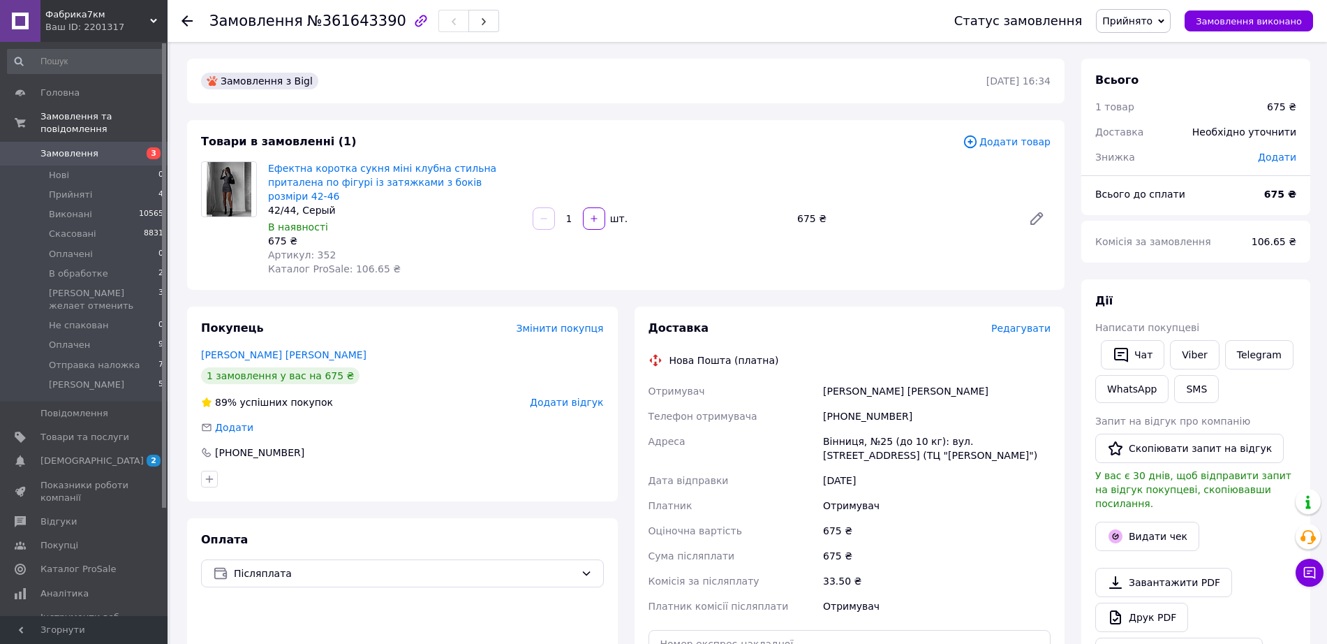
click at [1139, 20] on span "Прийнято" at bounding box center [1127, 20] width 50 height 11
click at [1135, 162] on li "[PERSON_NAME]" at bounding box center [1184, 159] width 177 height 21
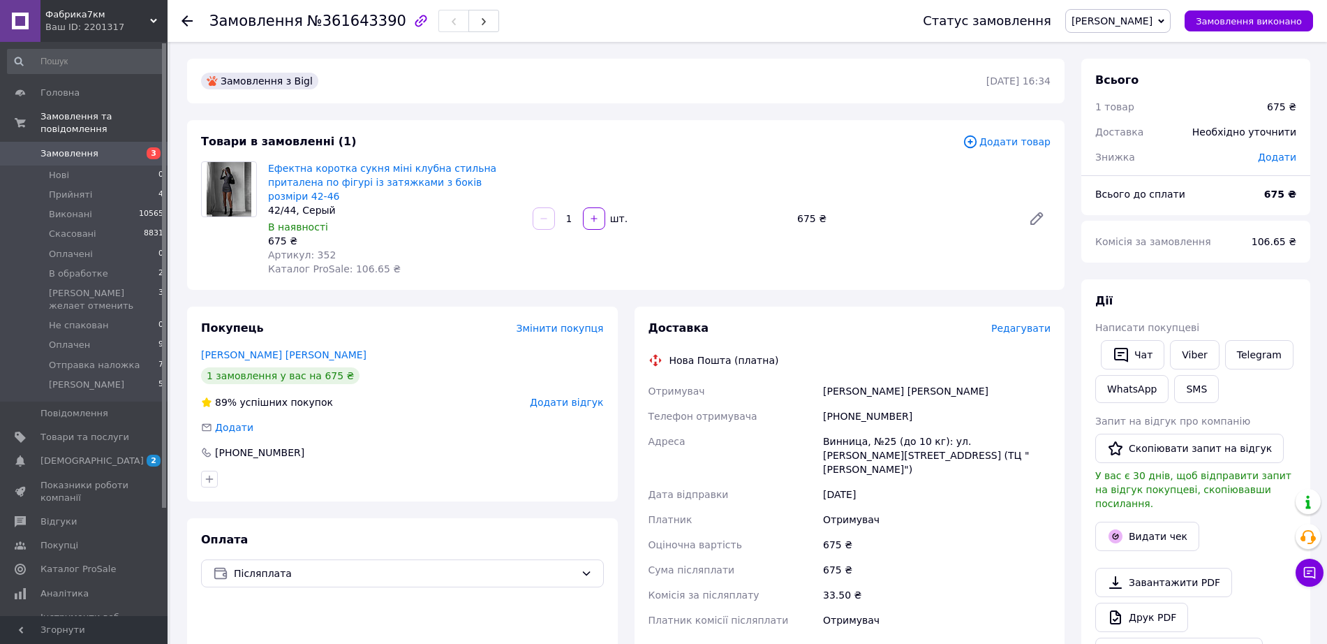
click at [1129, 29] on span "[PERSON_NAME]" at bounding box center [1117, 21] width 105 height 24
click at [1133, 140] on li "Оплачен" at bounding box center [1154, 138] width 177 height 21
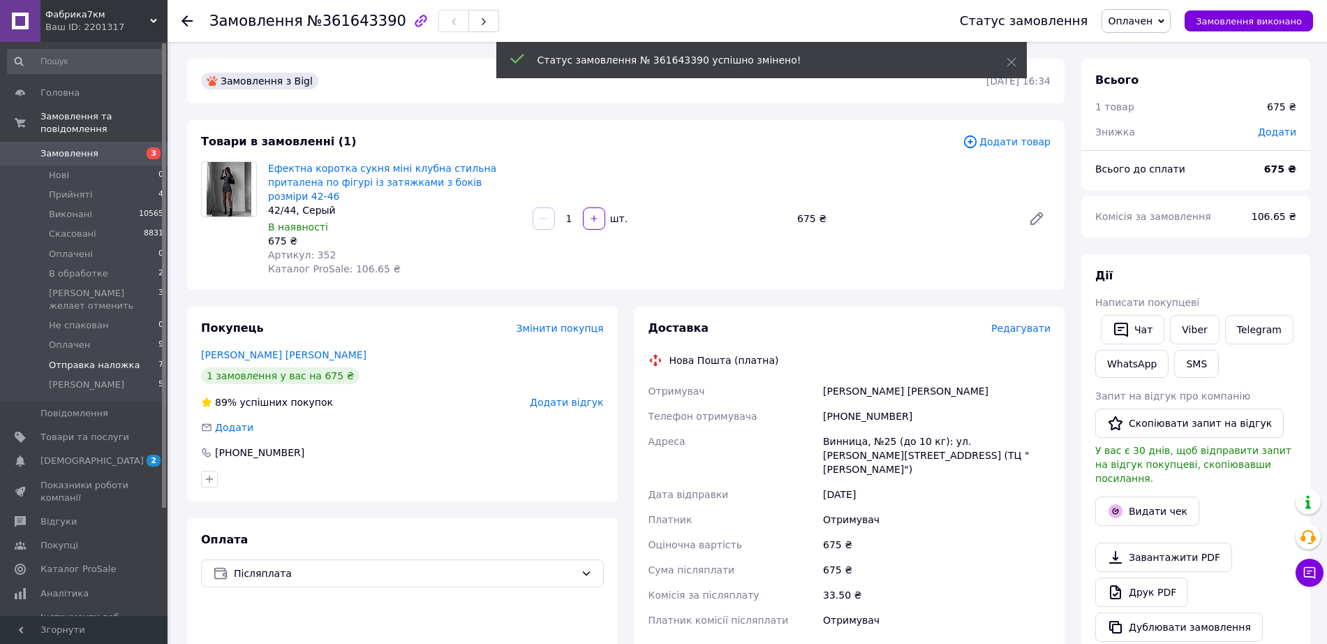
click at [77, 359] on span "Отправка наложка" at bounding box center [94, 365] width 91 height 13
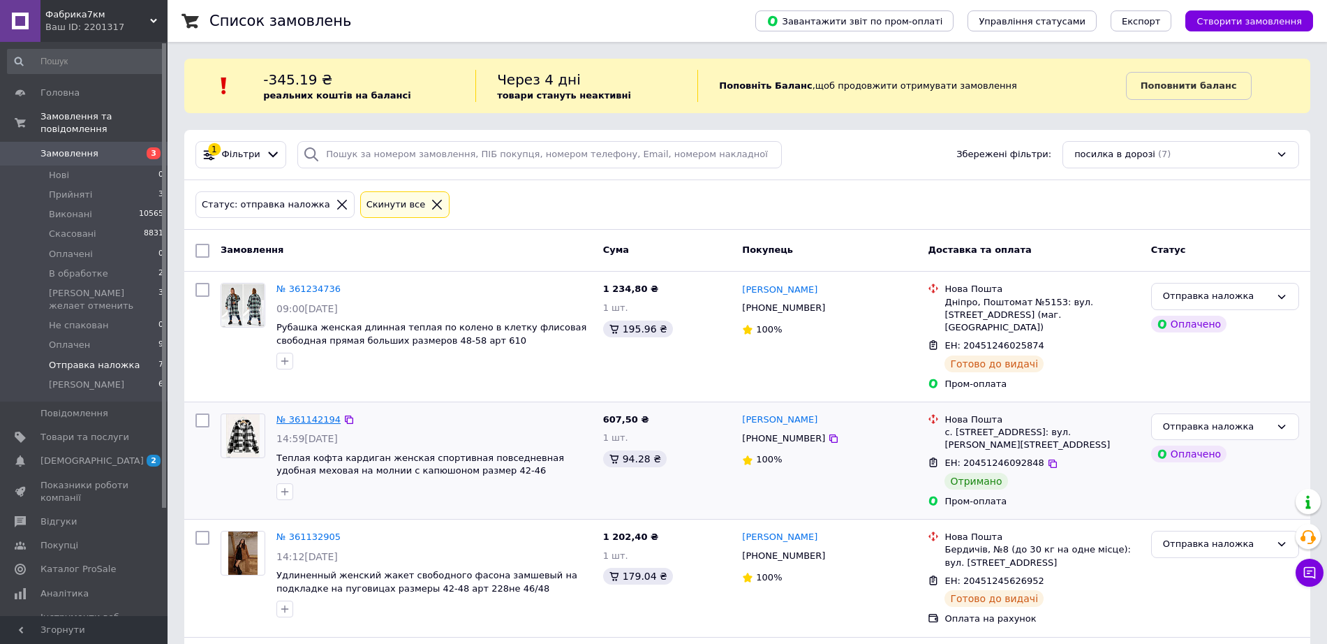
click at [317, 414] on link "№ 361142194" at bounding box center [308, 419] width 64 height 10
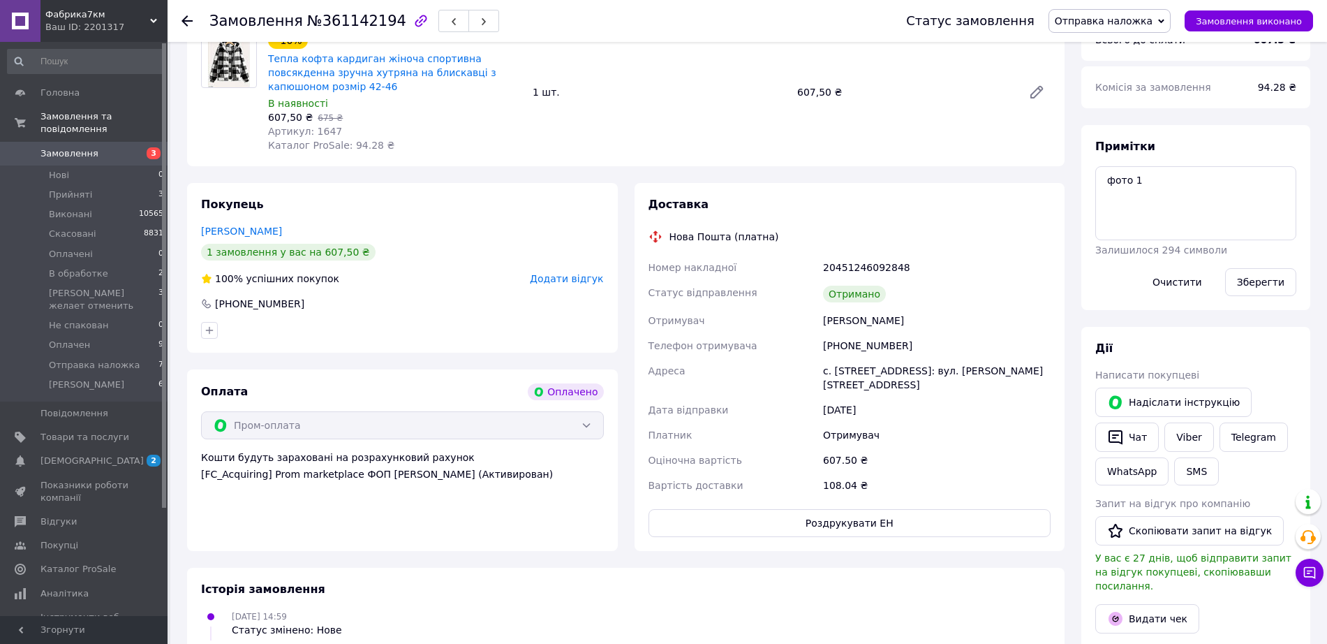
scroll to position [174, 0]
click at [1147, 607] on button "Видати чек" at bounding box center [1147, 616] width 104 height 29
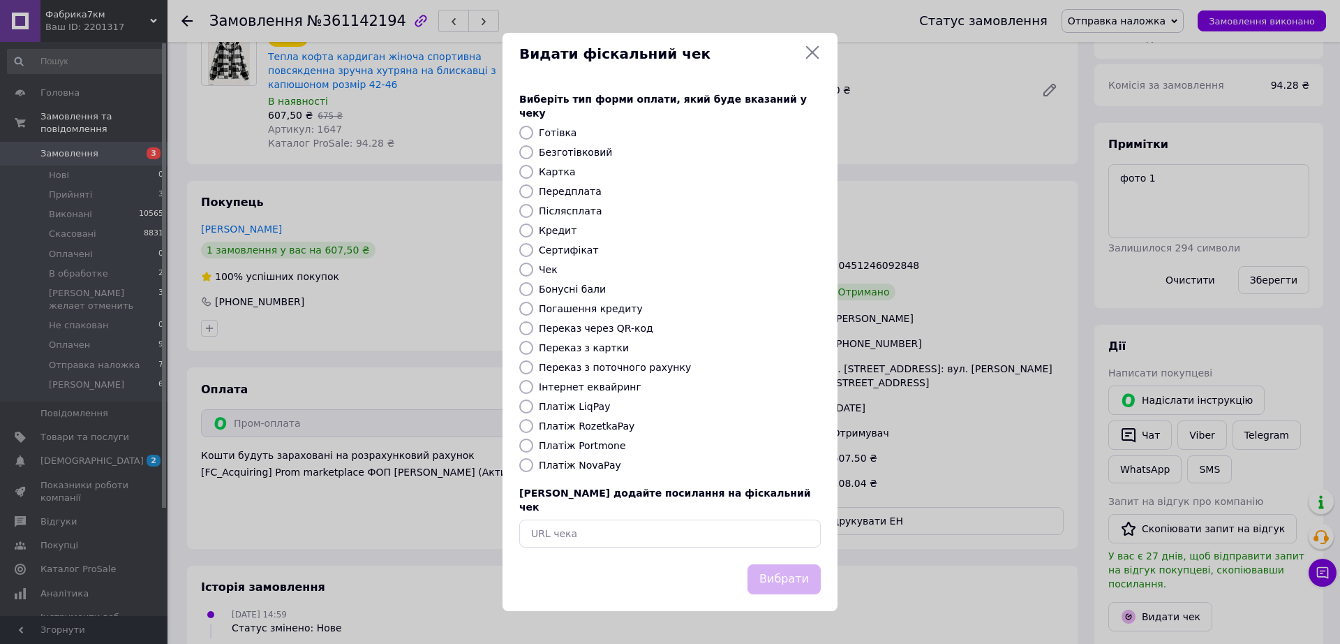
click at [602, 424] on label "Платіж RozetkaPay" at bounding box center [587, 425] width 96 height 11
click at [533, 424] on input "Платіж RozetkaPay" at bounding box center [526, 426] width 14 height 14
radio input "true"
click at [778, 564] on button "Вибрати" at bounding box center [784, 579] width 73 height 30
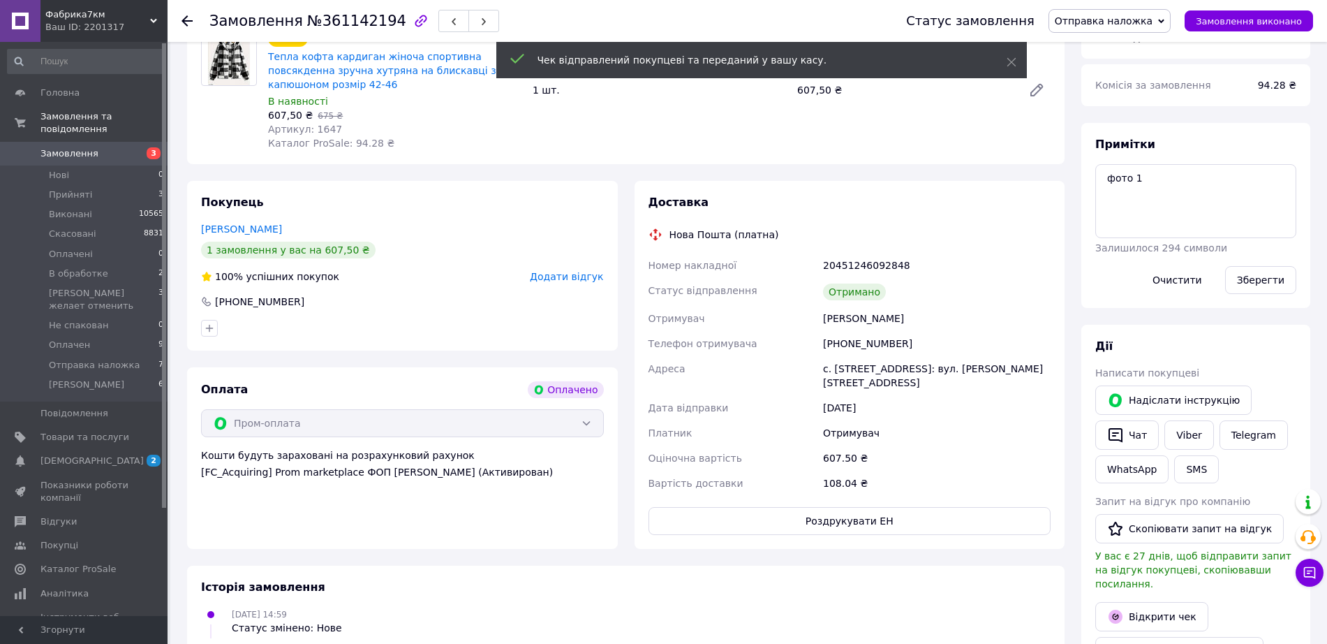
click at [1152, 23] on span "Отправка наложка" at bounding box center [1104, 20] width 98 height 11
click at [1133, 73] on li "Виконано" at bounding box center [1137, 69] width 177 height 21
click at [103, 359] on span "Отправка наложка" at bounding box center [94, 365] width 91 height 13
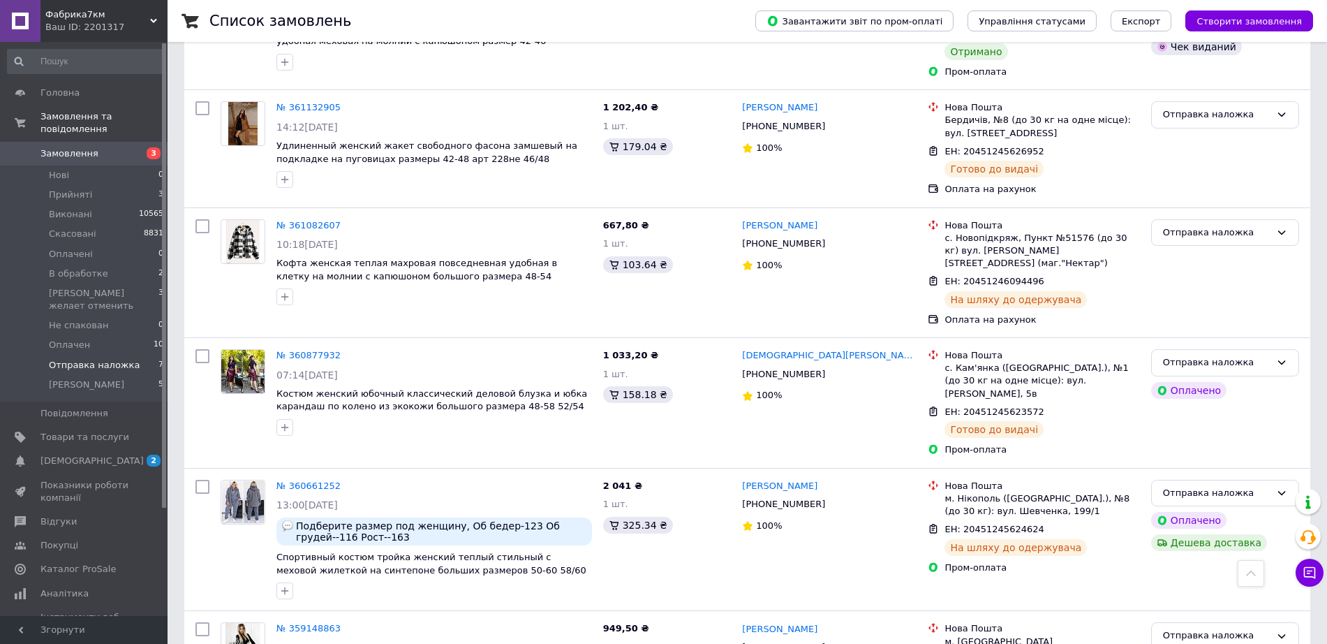
scroll to position [484, 0]
